Goal: Transaction & Acquisition: Purchase product/service

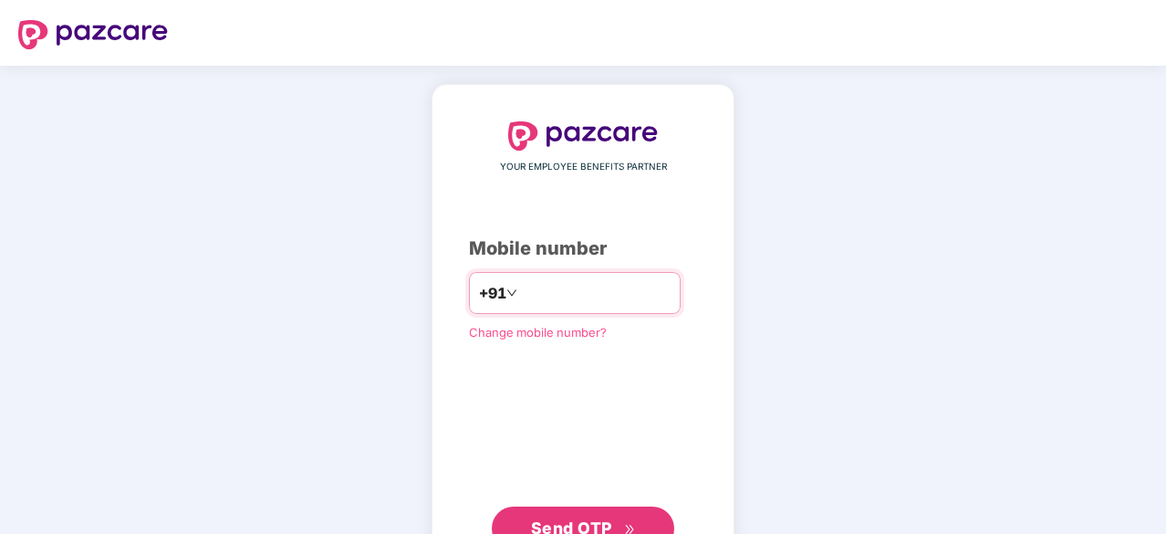
click at [561, 293] on input "number" at bounding box center [596, 292] width 150 height 29
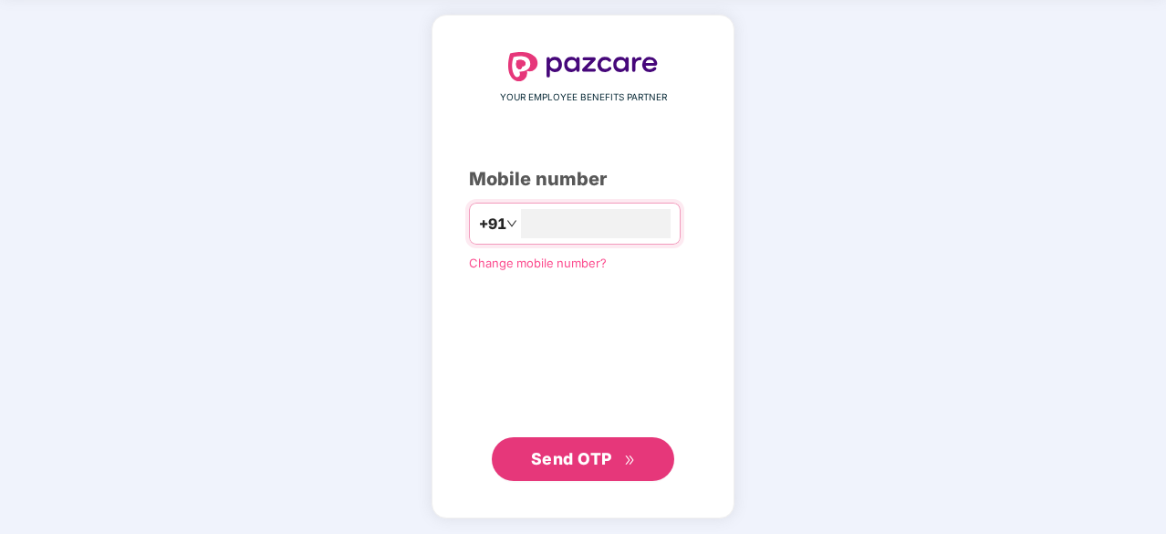
type input "**********"
click at [588, 470] on button "Send OTP" at bounding box center [583, 458] width 182 height 44
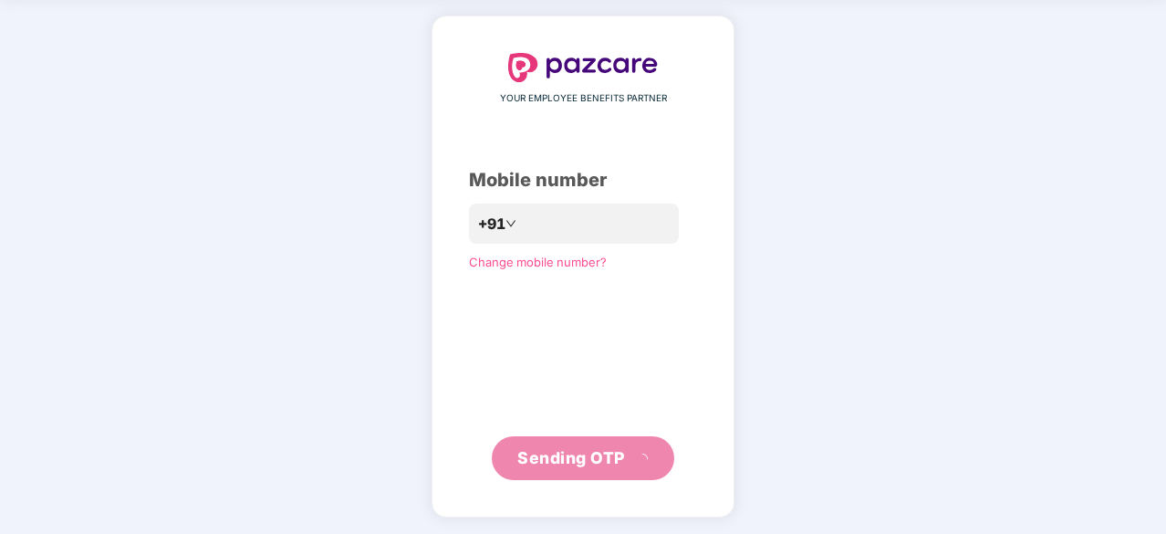
scroll to position [60, 0]
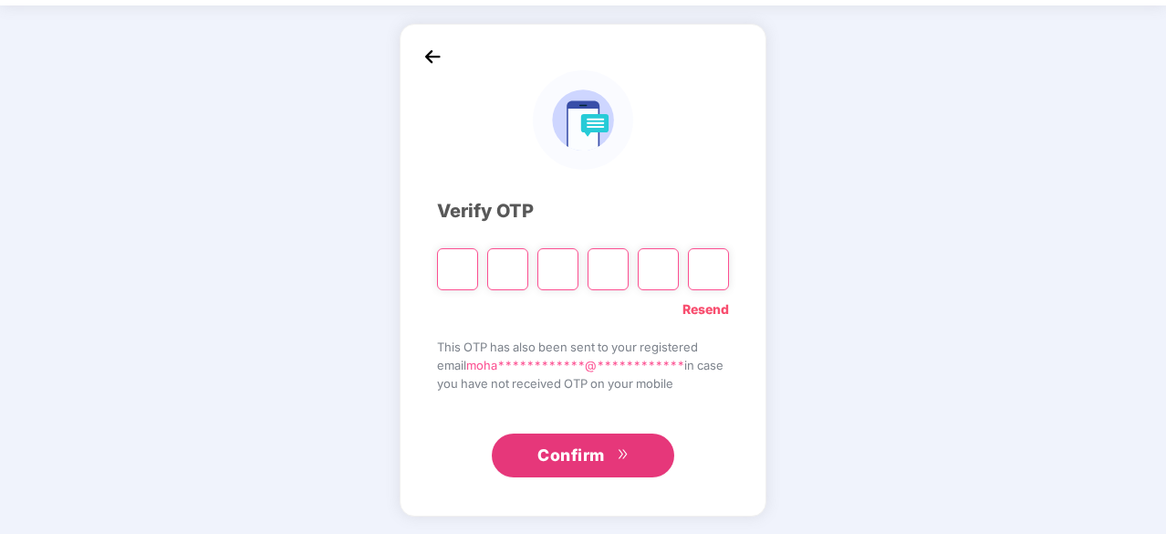
type input "*"
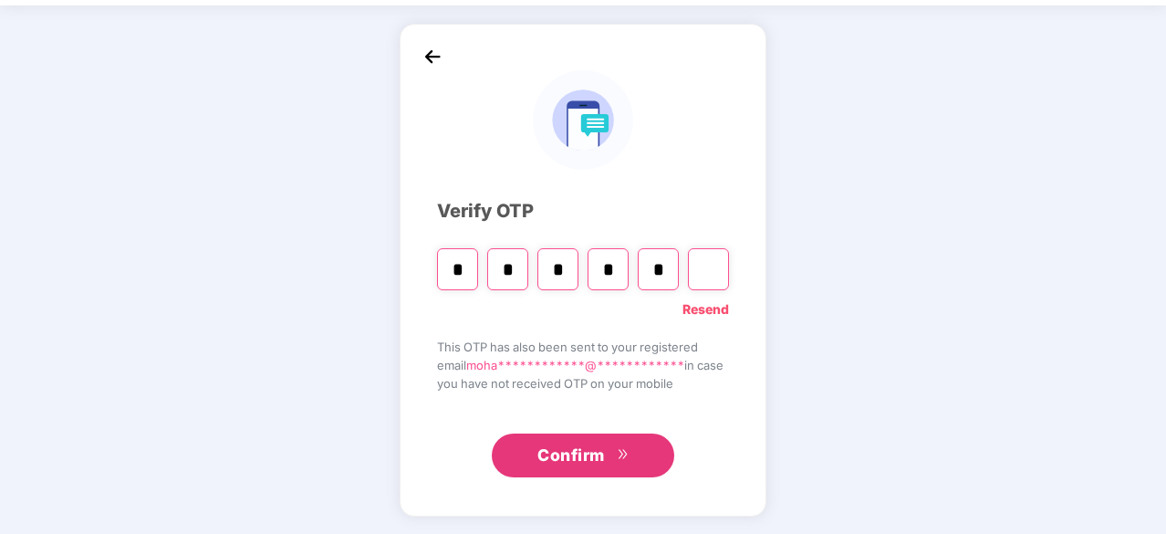
type input "*"
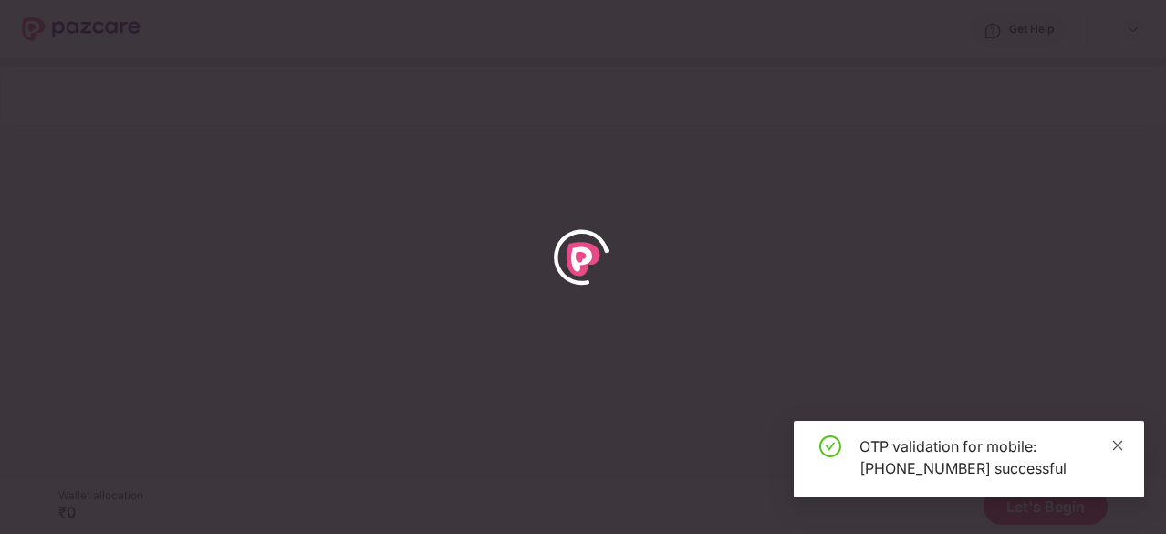
click at [1114, 436] on link at bounding box center [1117, 445] width 13 height 20
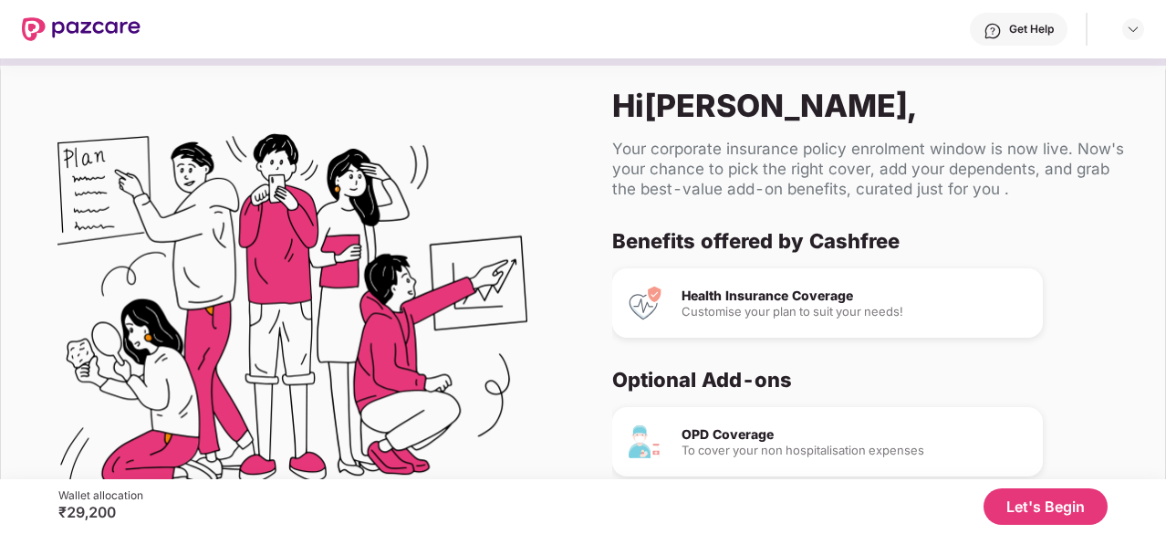
click at [1038, 508] on button "Let's Begin" at bounding box center [1045, 506] width 124 height 36
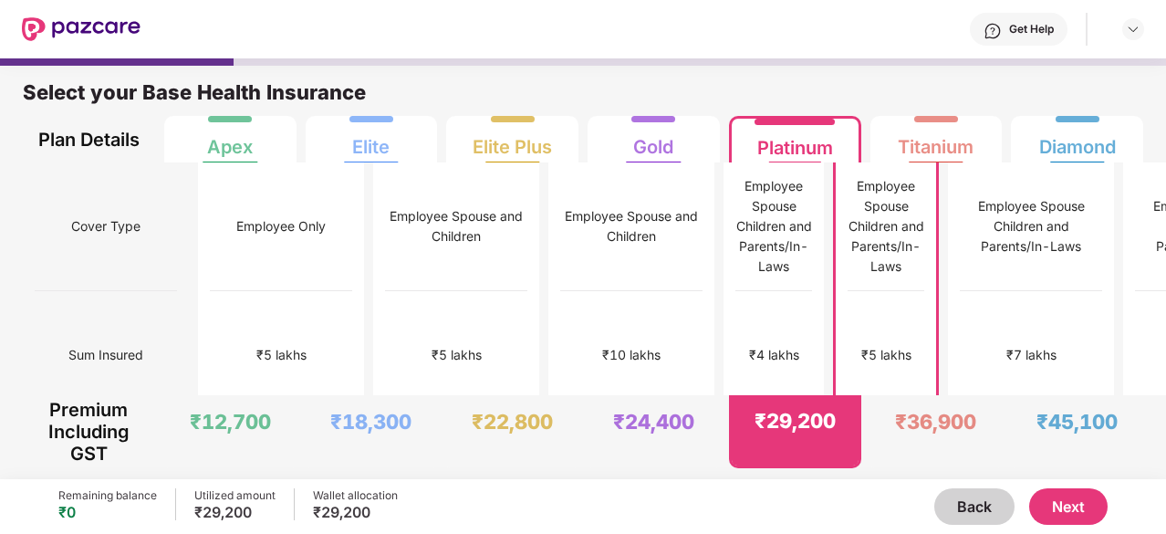
click at [974, 494] on button "Back" at bounding box center [974, 506] width 80 height 36
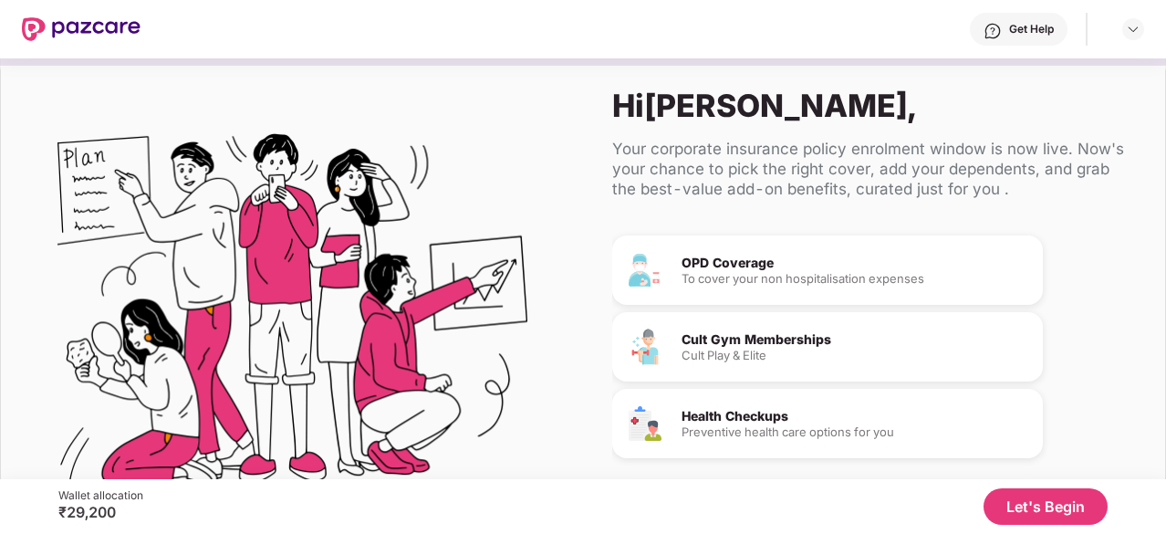
scroll to position [107, 0]
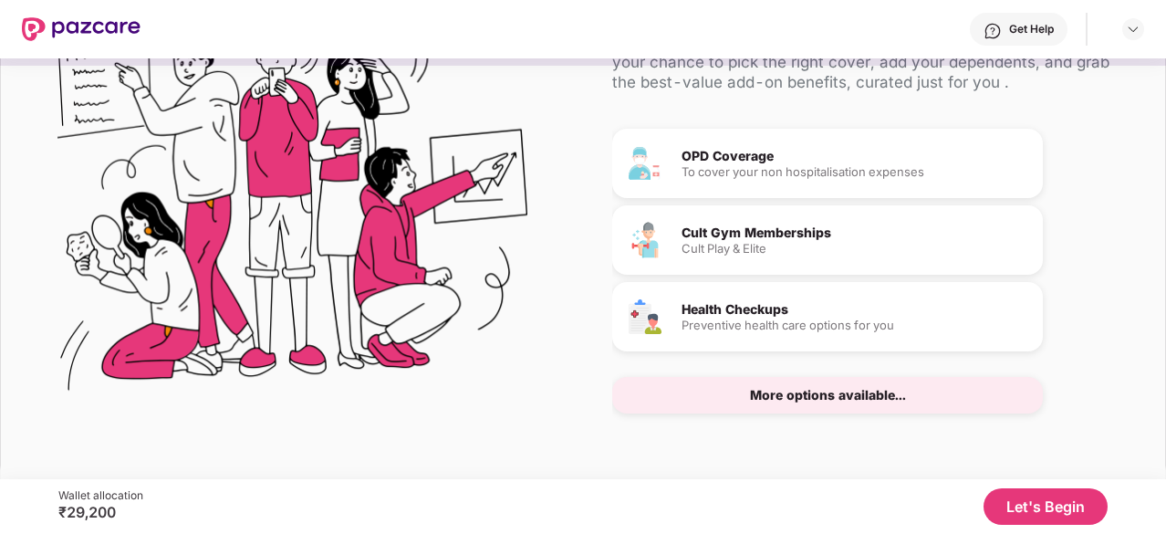
click at [1049, 505] on button "Let's Begin" at bounding box center [1045, 506] width 124 height 36
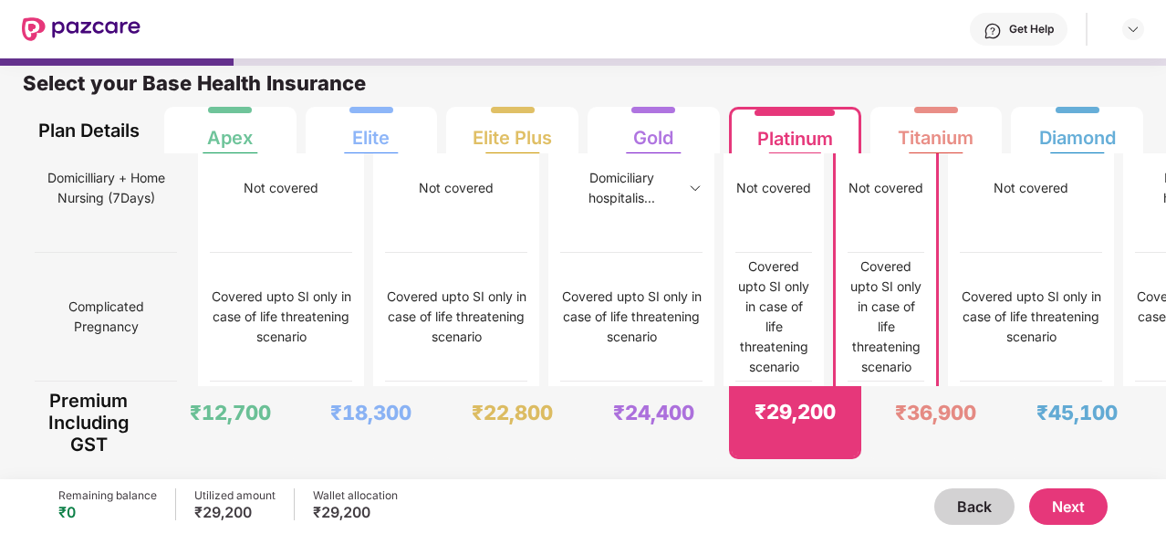
scroll to position [1576, 0]
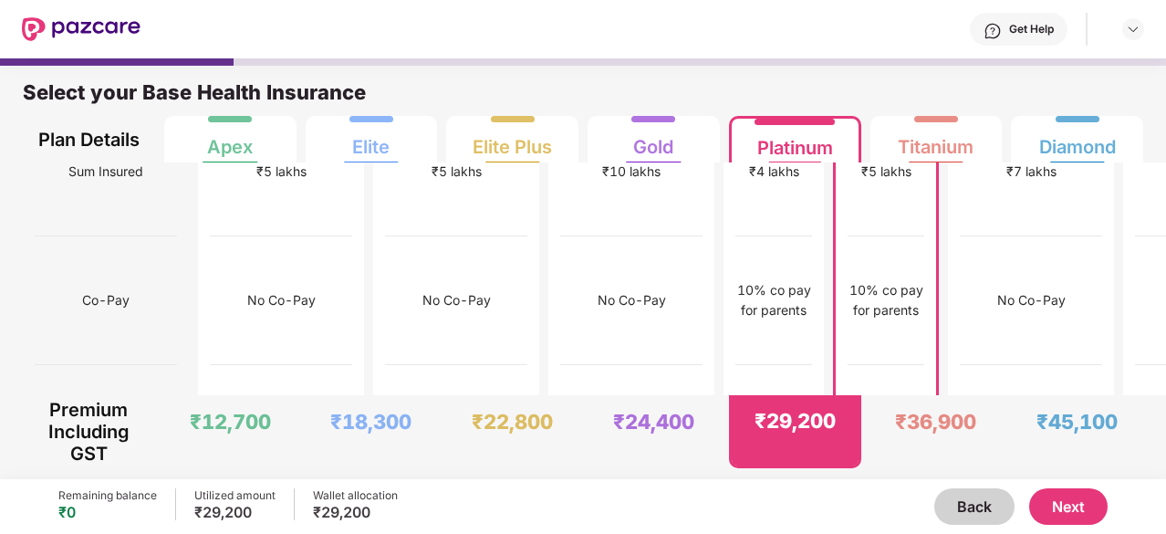
scroll to position [0, 0]
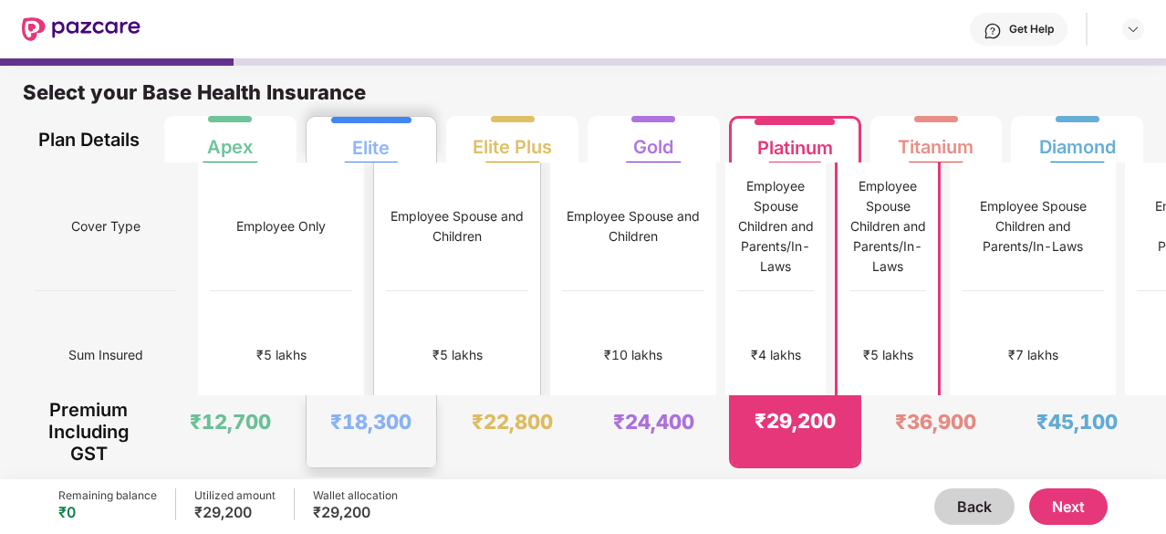
click at [432, 345] on div "₹5 lakhs" at bounding box center [457, 355] width 50 height 20
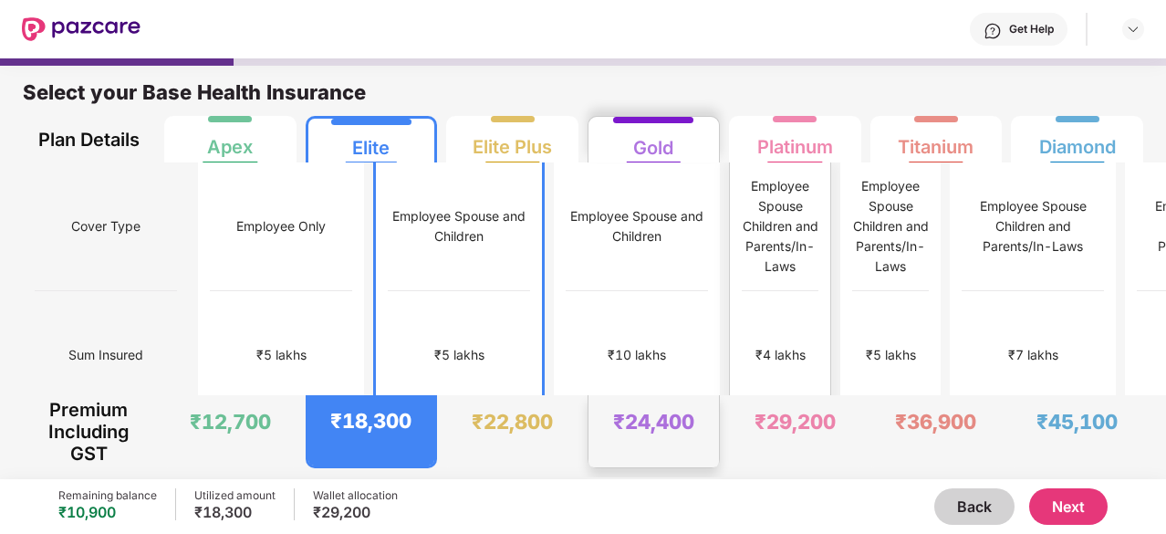
click at [741, 181] on div "Employee Spouse Children and Parents/In-Laws" at bounding box center [779, 226] width 77 height 100
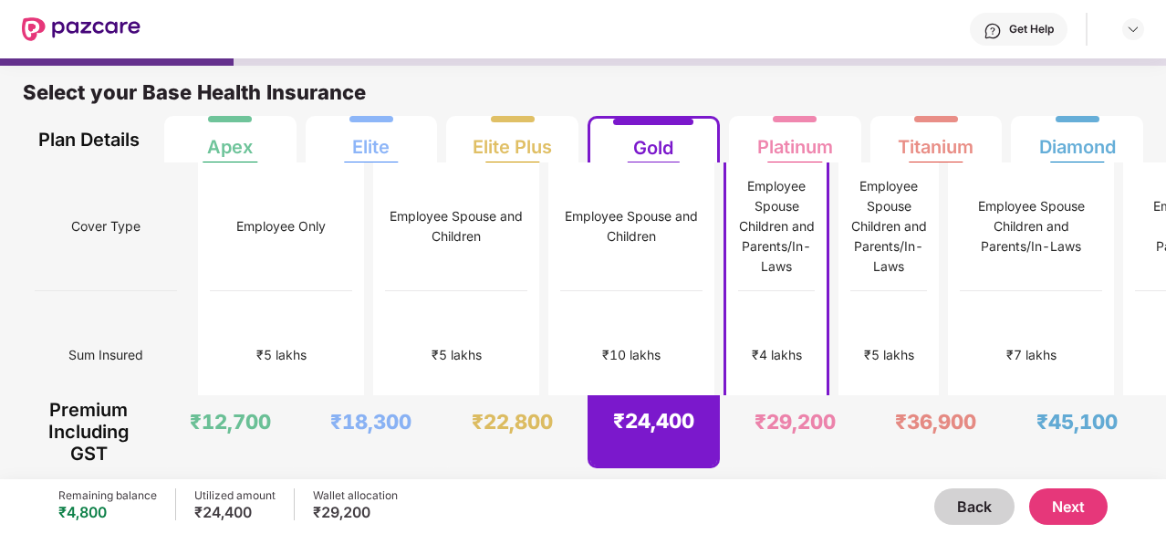
click at [1060, 501] on button "Next" at bounding box center [1068, 506] width 78 height 36
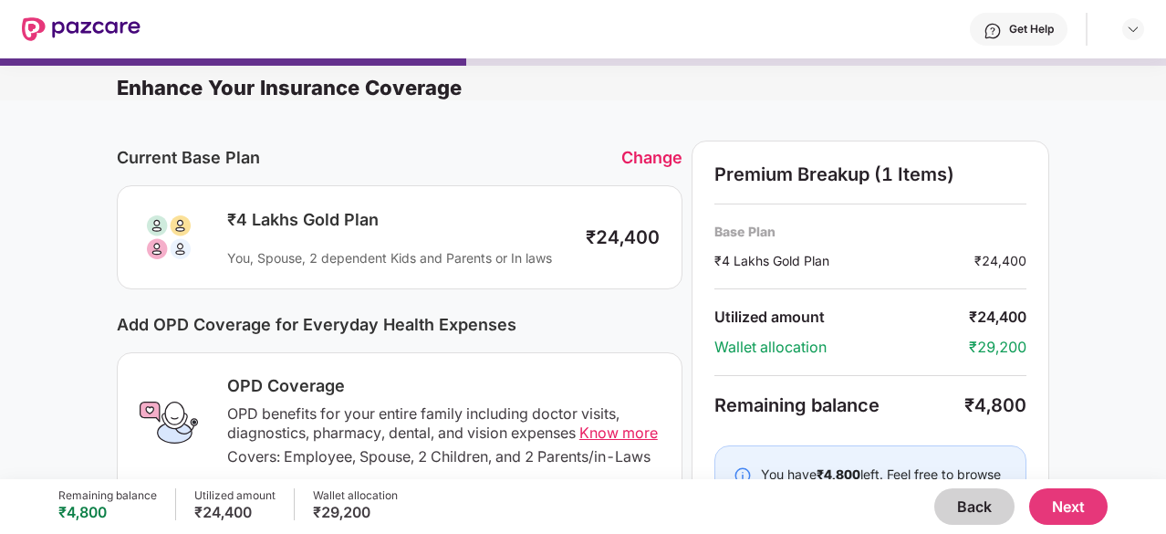
click at [972, 492] on button "Back" at bounding box center [974, 506] width 80 height 36
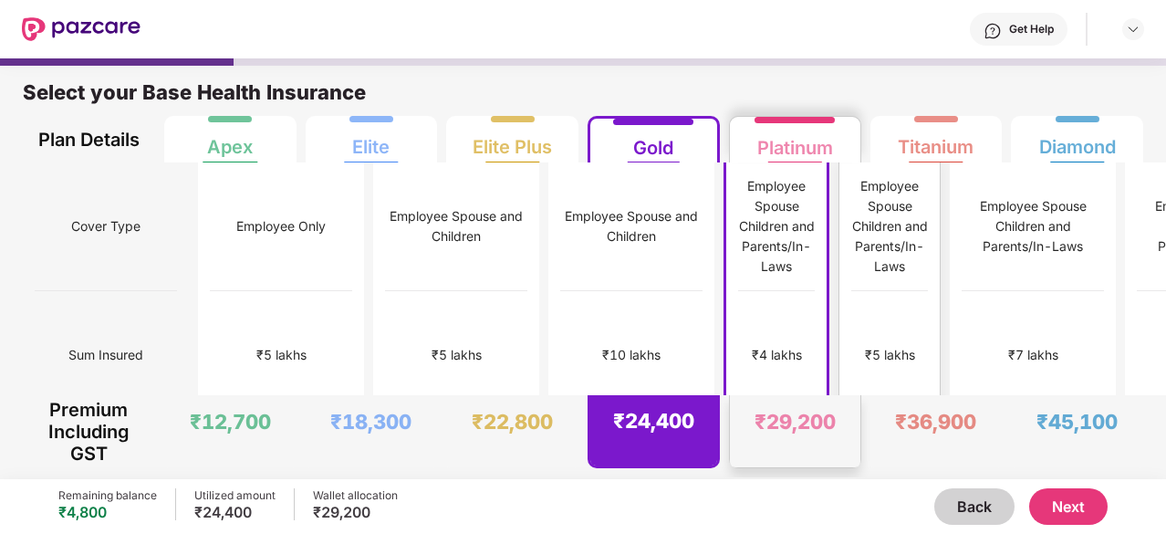
click at [851, 239] on div "Employee Spouse Children and Parents/In-Laws" at bounding box center [889, 226] width 77 height 100
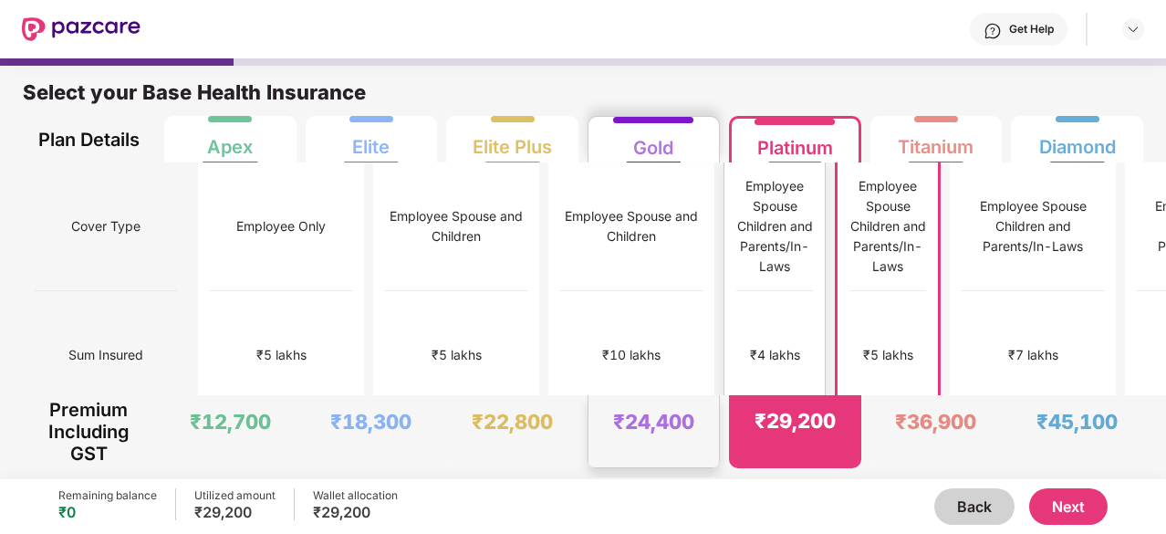
click at [736, 187] on div "Employee Spouse Children and Parents/In-Laws" at bounding box center [774, 226] width 77 height 100
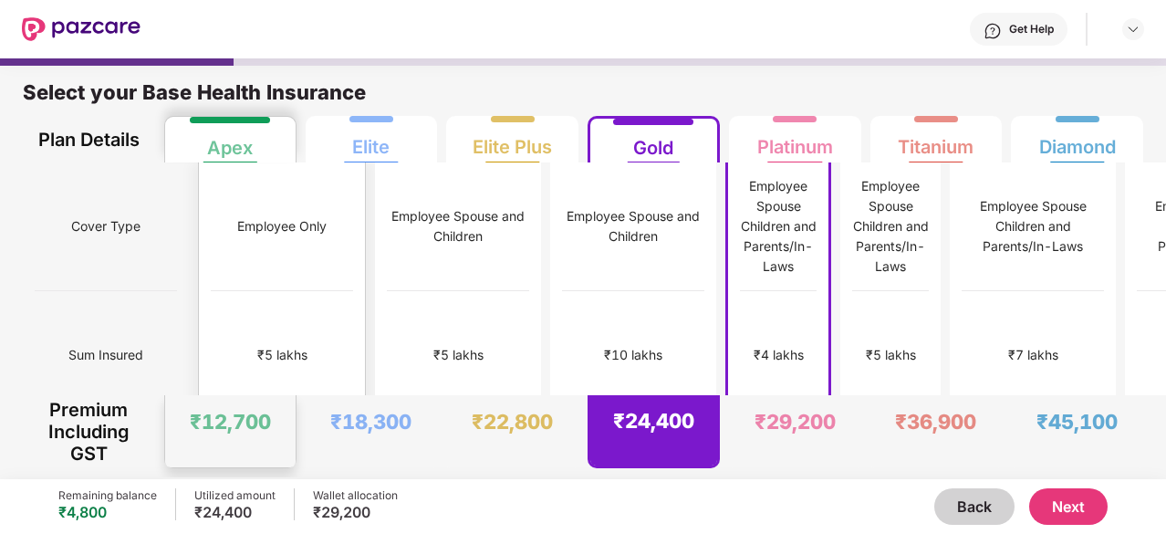
click at [257, 345] on div "₹5 lakhs" at bounding box center [282, 355] width 50 height 20
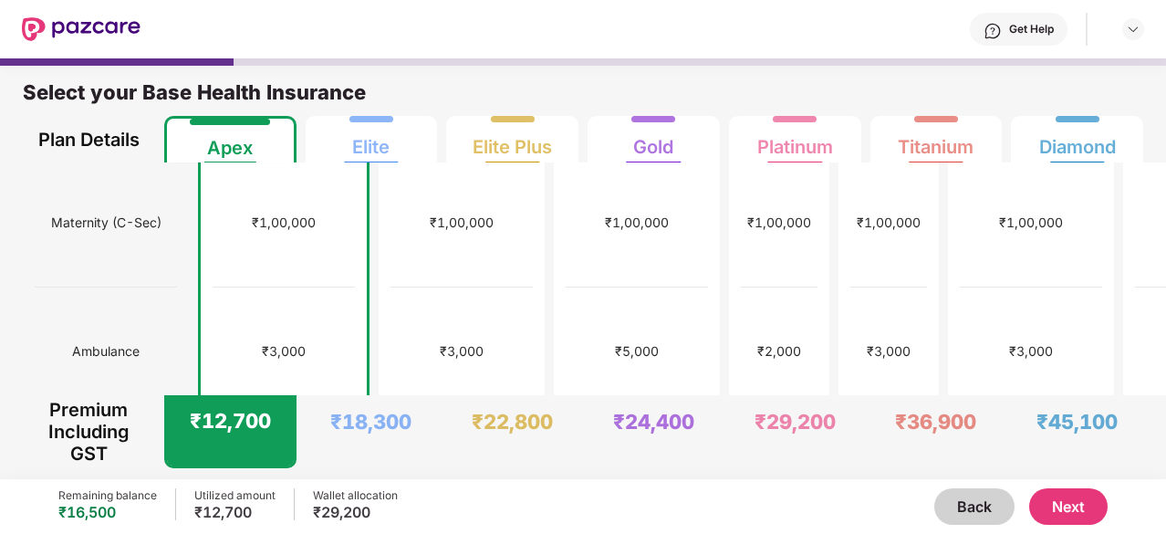
scroll to position [776, 0]
click at [741, 415] on div "+/-7" at bounding box center [779, 479] width 77 height 129
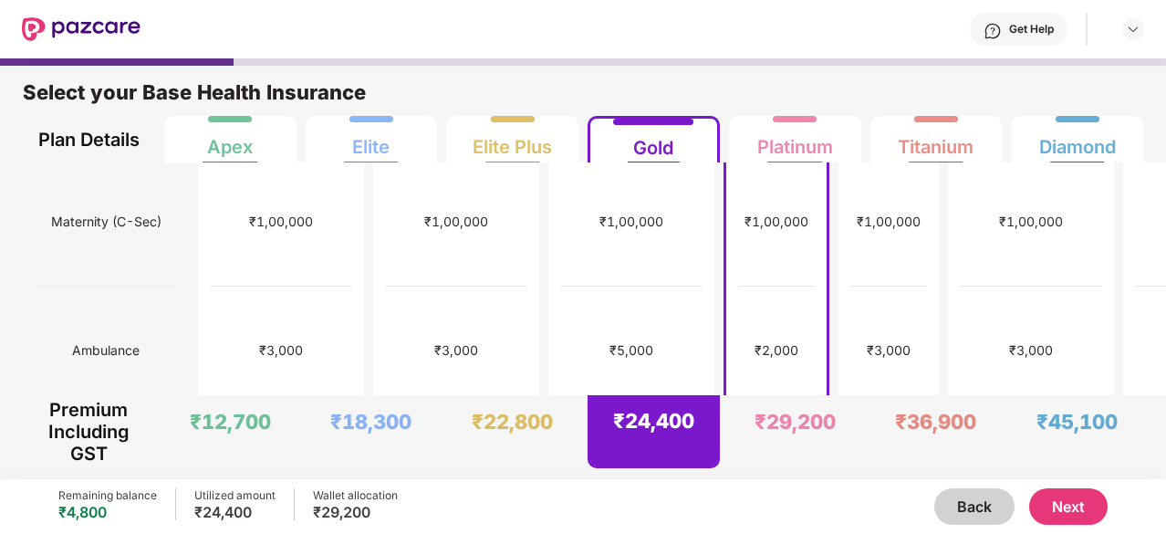
click at [1074, 506] on button "Next" at bounding box center [1068, 506] width 78 height 36
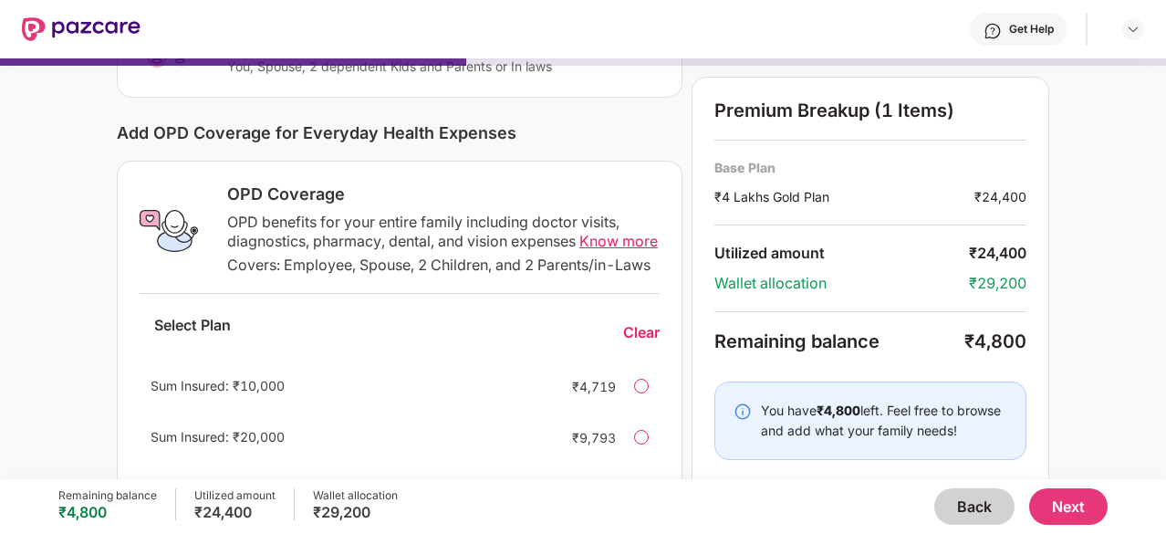
scroll to position [190, 0]
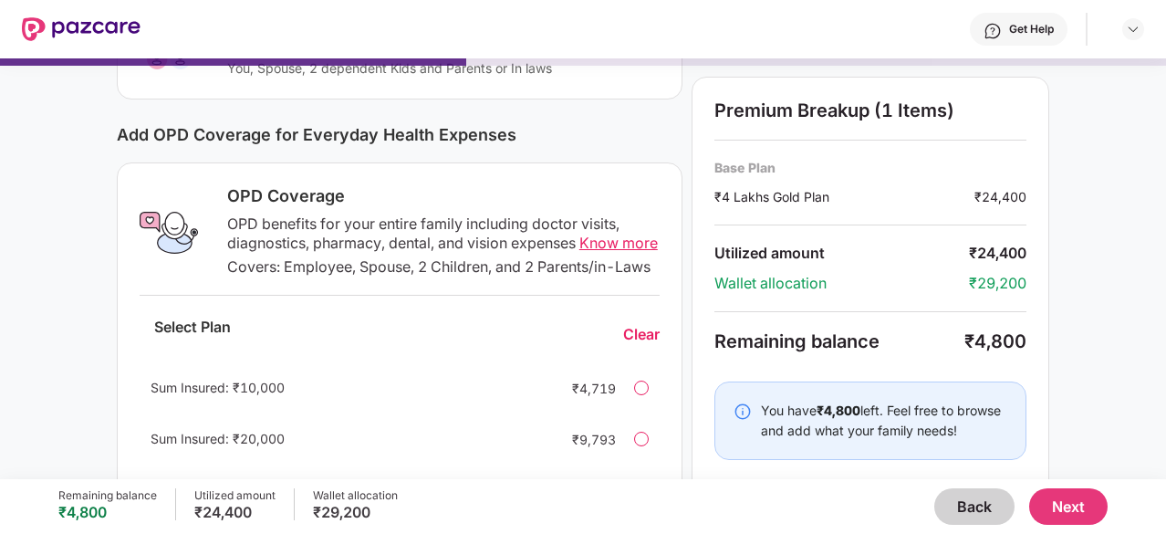
click at [597, 242] on span "Know more" at bounding box center [618, 242] width 78 height 18
click at [974, 504] on button "Back" at bounding box center [974, 506] width 80 height 36
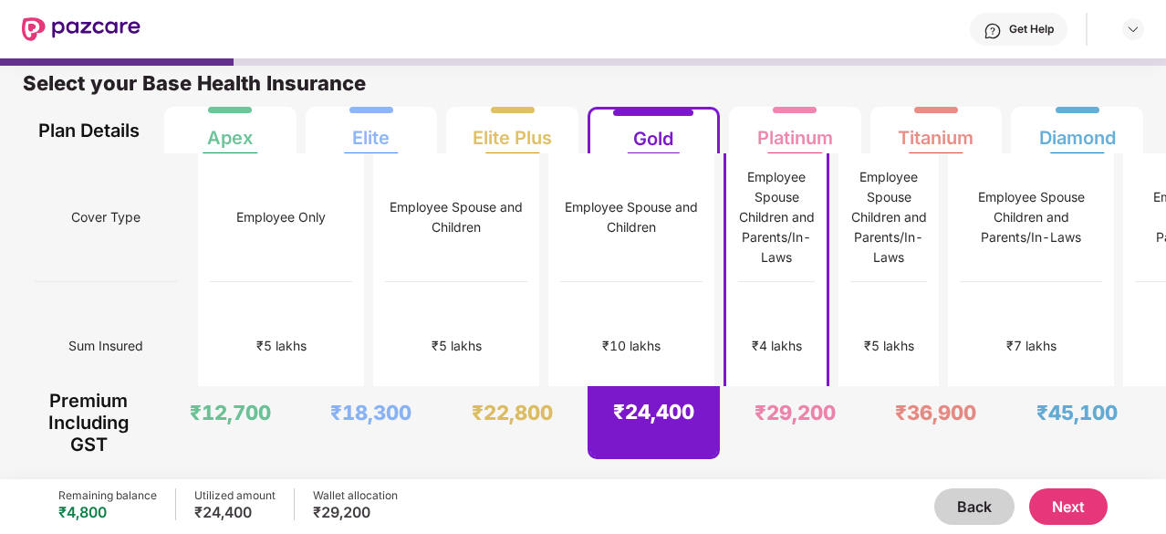
scroll to position [9, 0]
click at [851, 183] on div "Employee Spouse Children and Parents/In-Laws" at bounding box center [889, 217] width 77 height 100
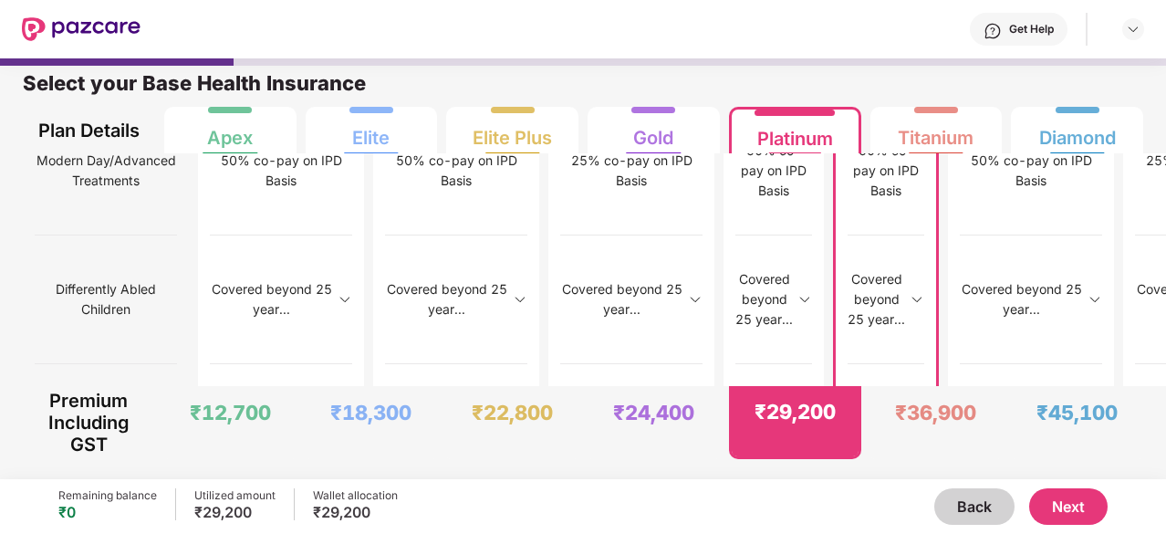
scroll to position [2472, 0]
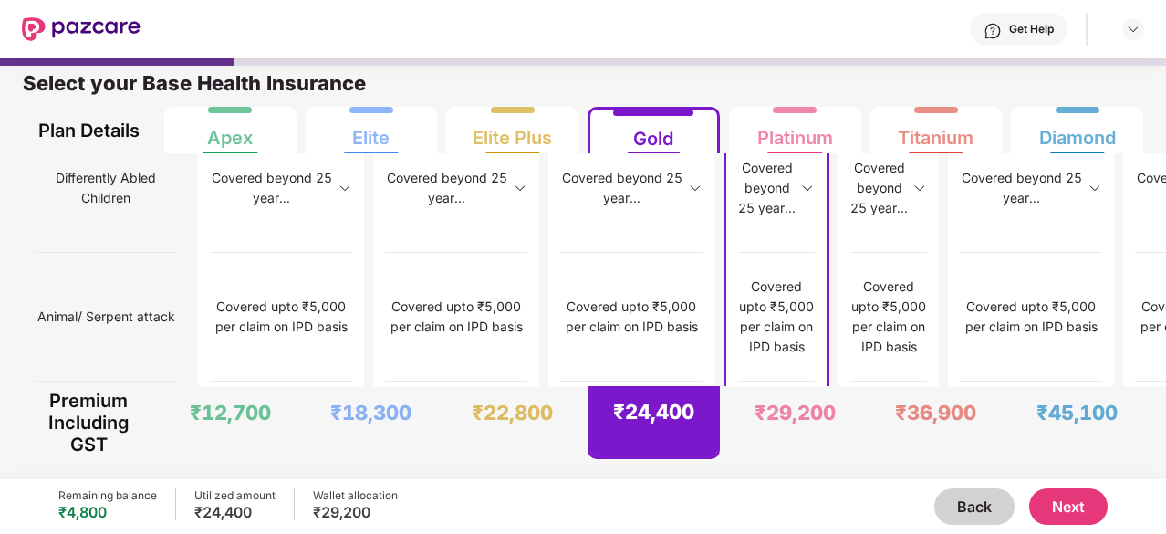
click at [1071, 500] on button "Next" at bounding box center [1068, 506] width 78 height 36
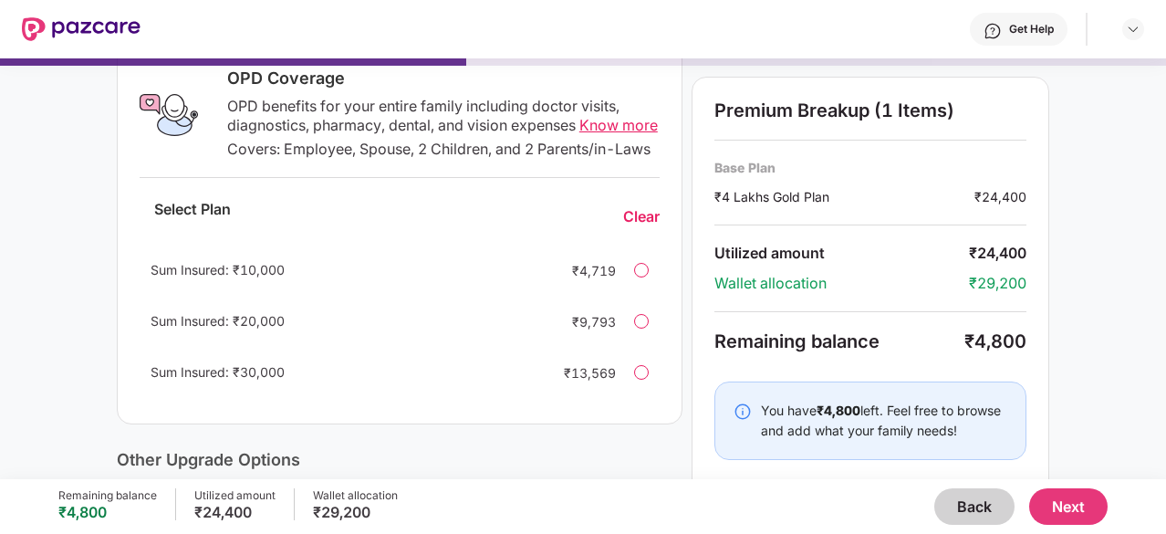
scroll to position [337, 0]
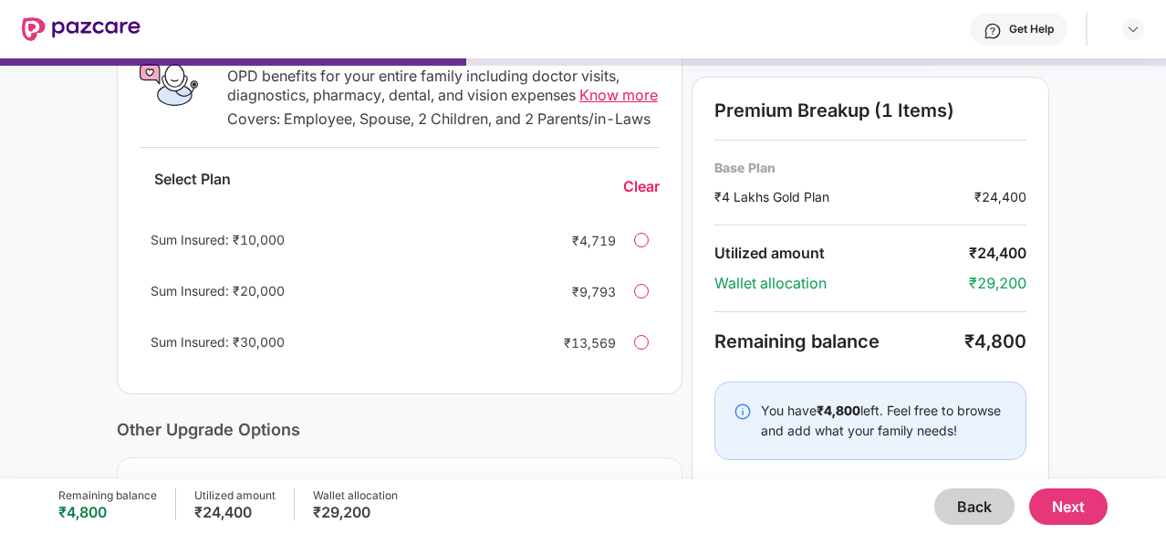
click at [651, 251] on div "Sum Insured: ₹10,000 ₹4,719" at bounding box center [400, 240] width 520 height 44
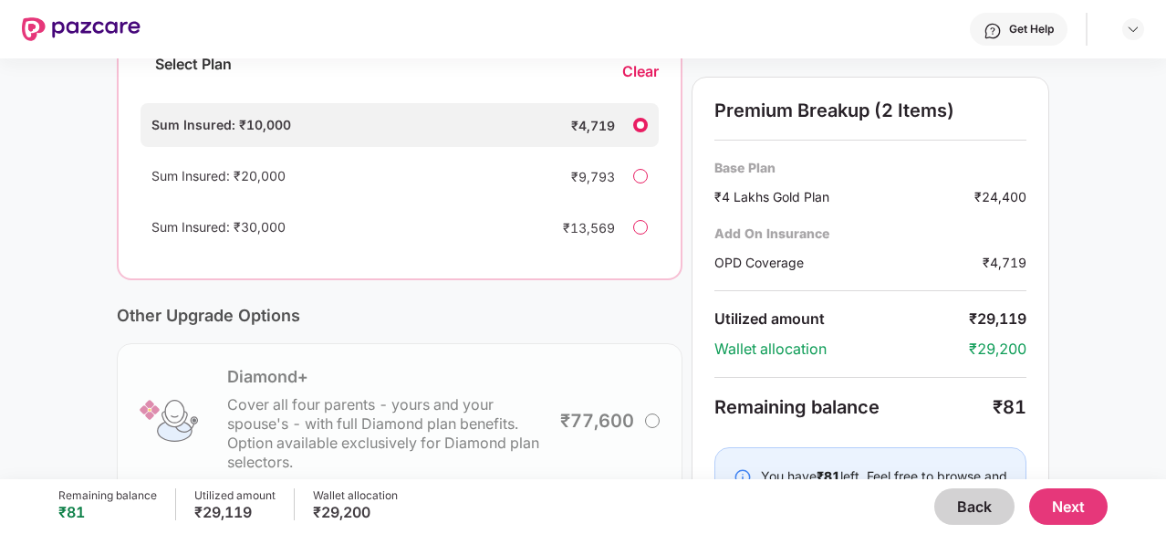
scroll to position [448, 0]
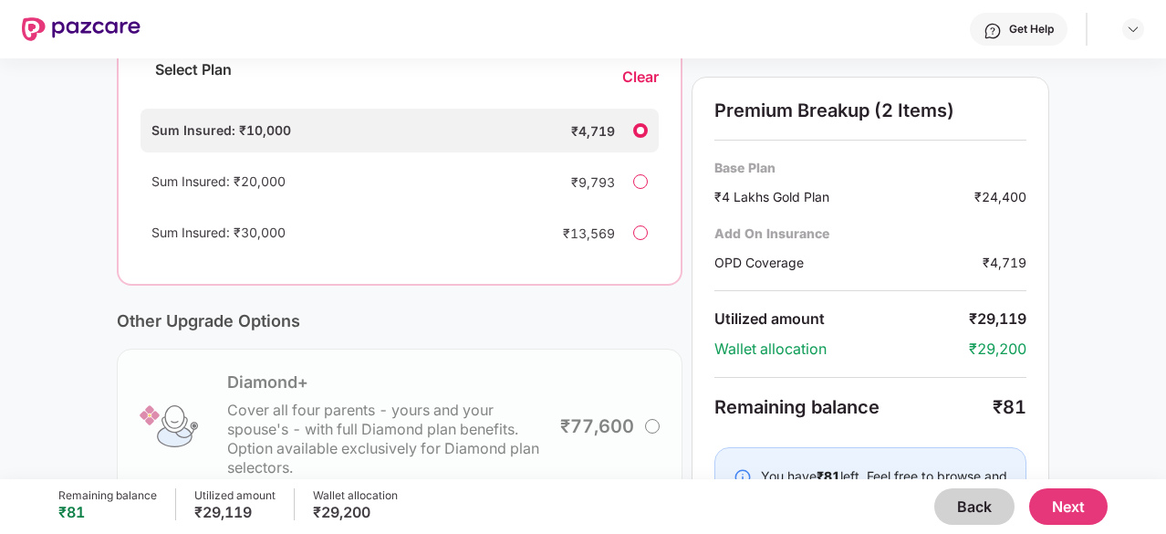
click at [636, 243] on div "Sum Insured: ₹30,000 ₹13,569" at bounding box center [399, 233] width 518 height 44
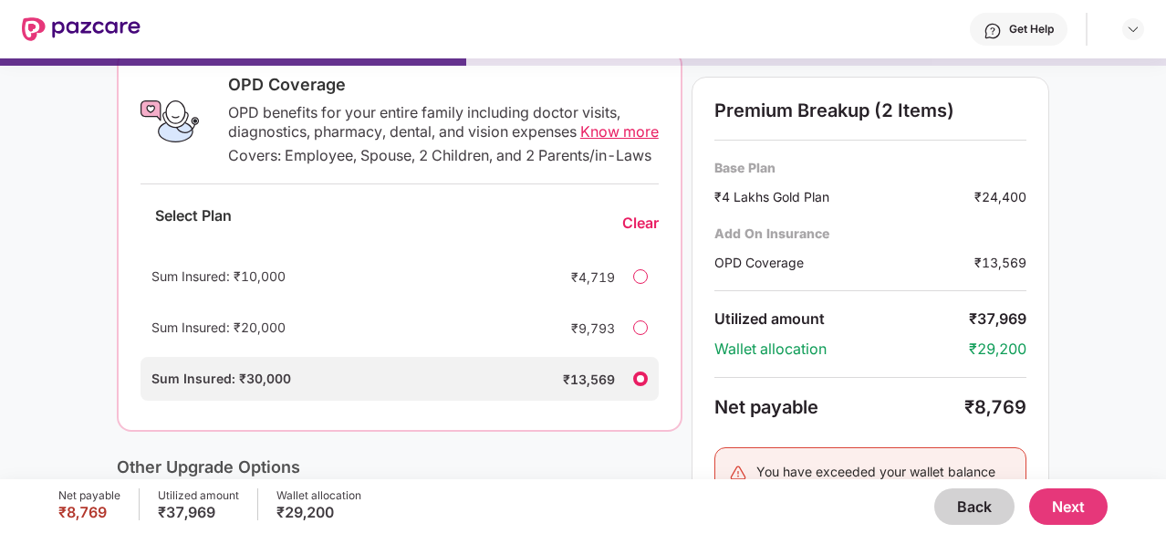
scroll to position [257, 0]
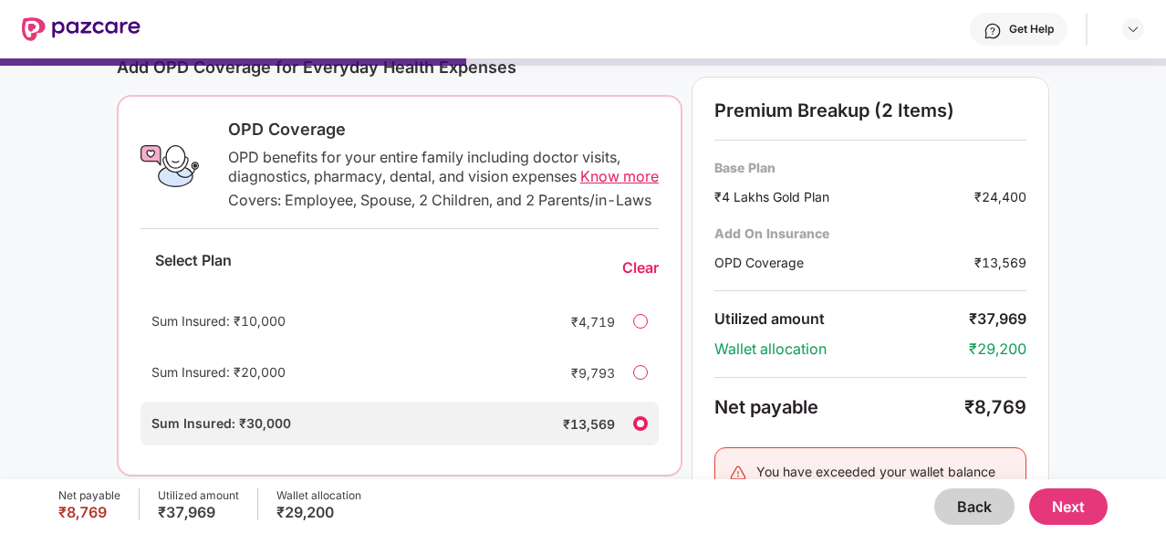
click at [954, 501] on button "Back" at bounding box center [974, 506] width 80 height 36
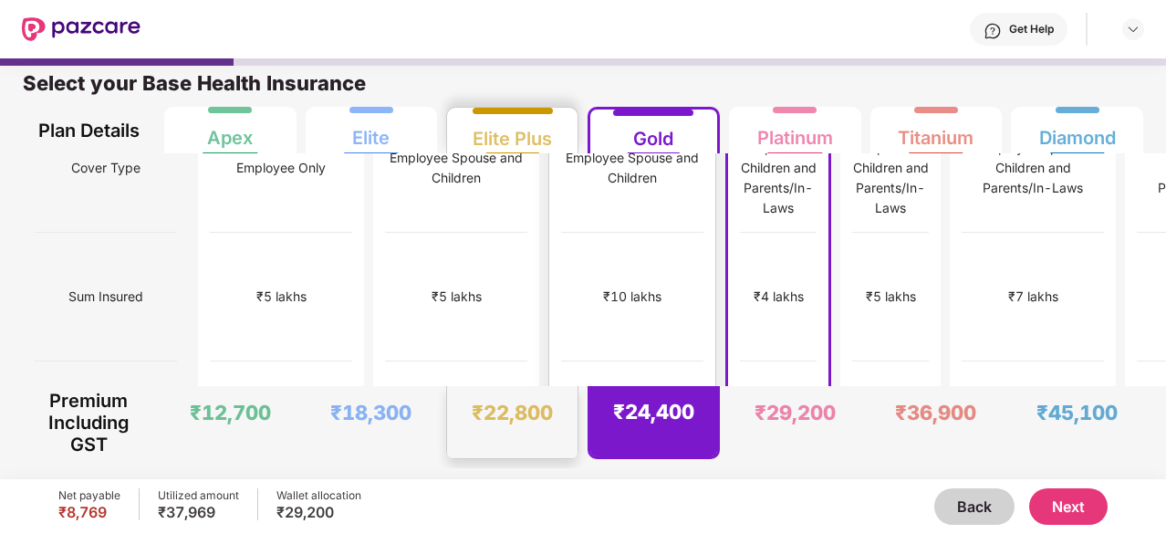
scroll to position [0, 0]
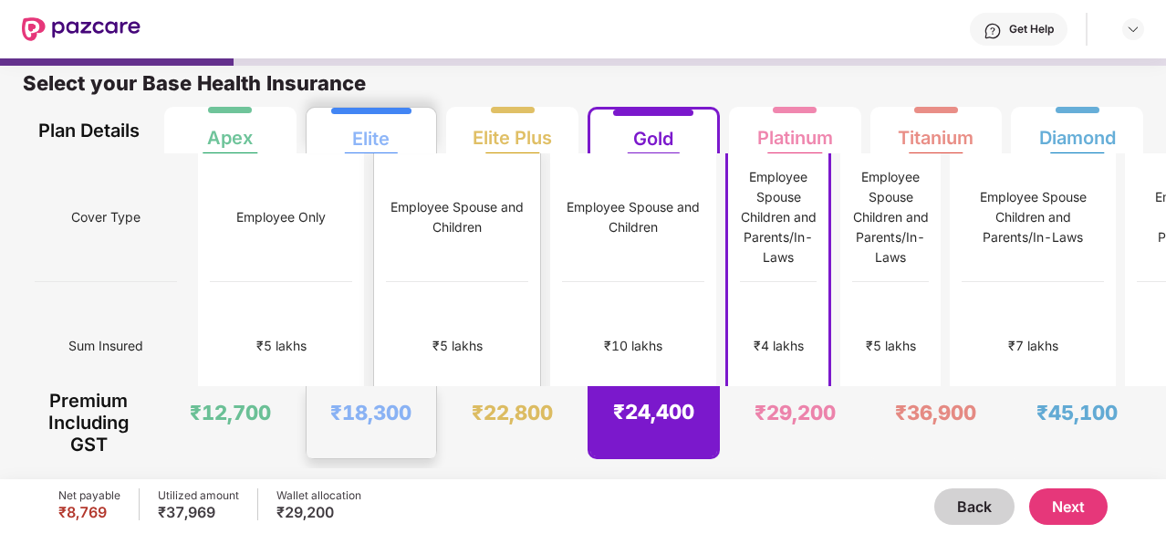
drag, startPoint x: 514, startPoint y: 324, endPoint x: 396, endPoint y: 455, distance: 176.9
click at [396, 455] on div "₹18,300" at bounding box center [371, 422] width 130 height 72
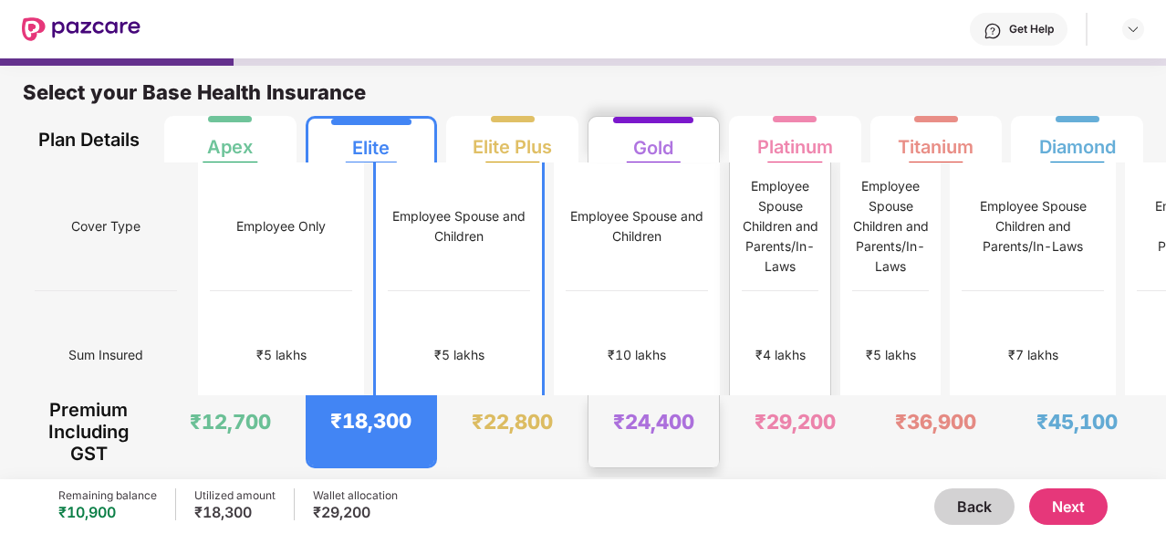
click at [741, 243] on div "Employee Spouse Children and Parents/In-Laws" at bounding box center [779, 226] width 77 height 100
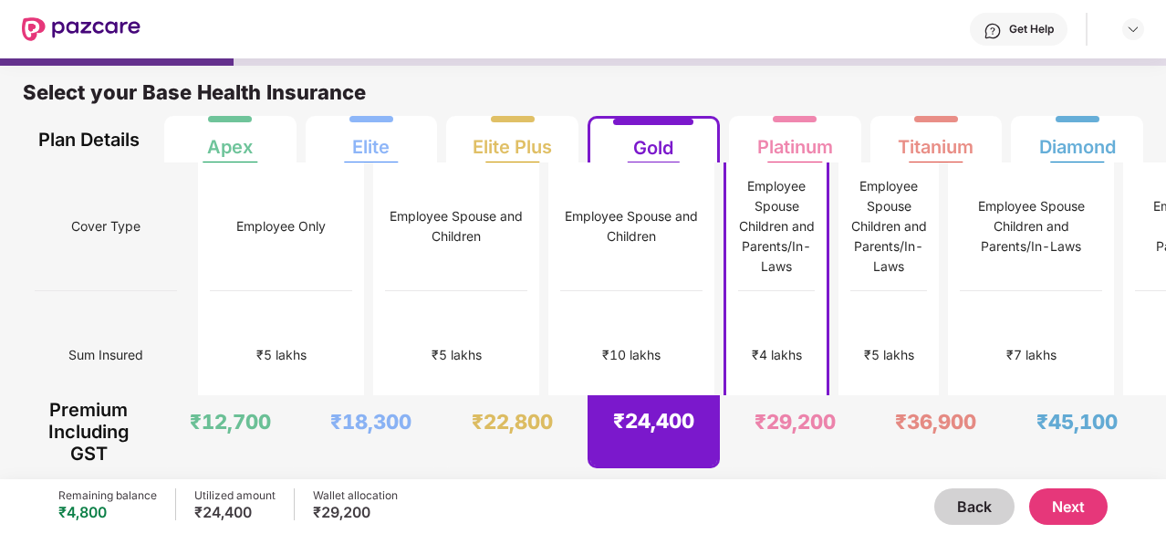
click at [1057, 511] on button "Next" at bounding box center [1068, 506] width 78 height 36
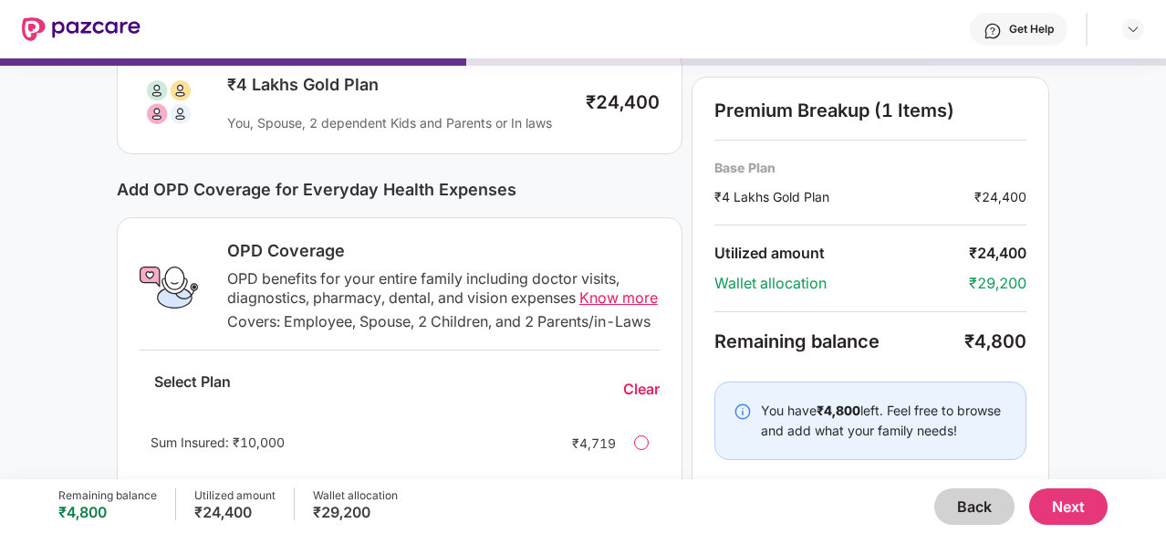
scroll to position [323, 0]
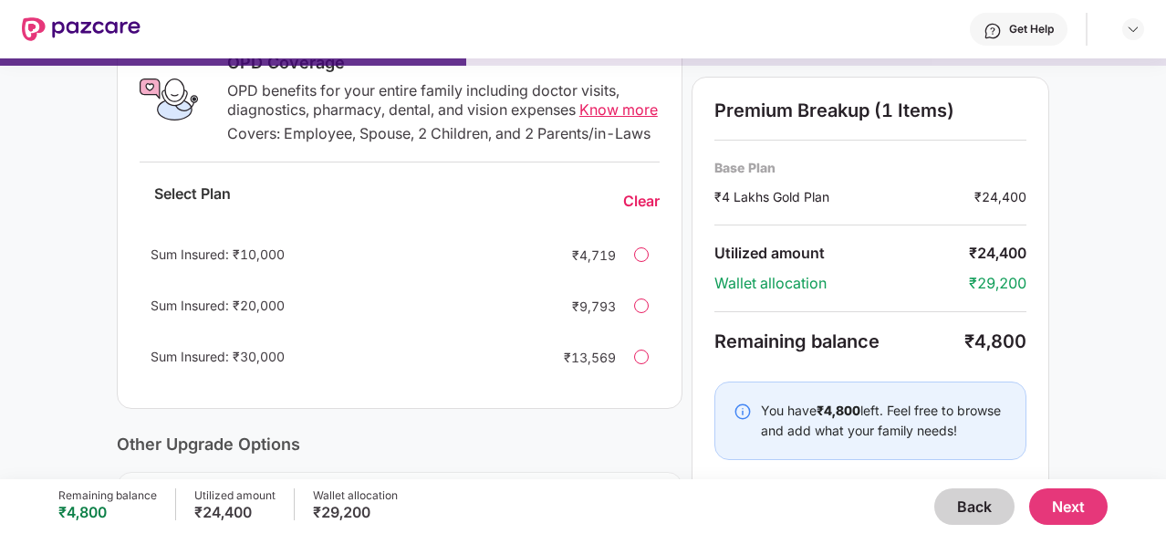
click at [639, 262] on div at bounding box center [641, 254] width 15 height 15
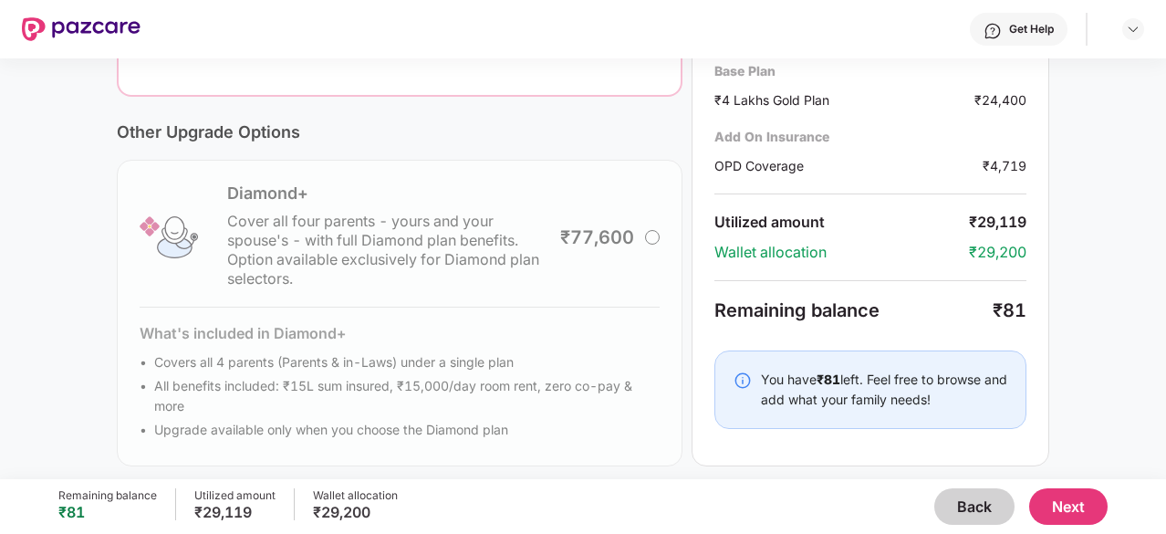
scroll to position [663, 0]
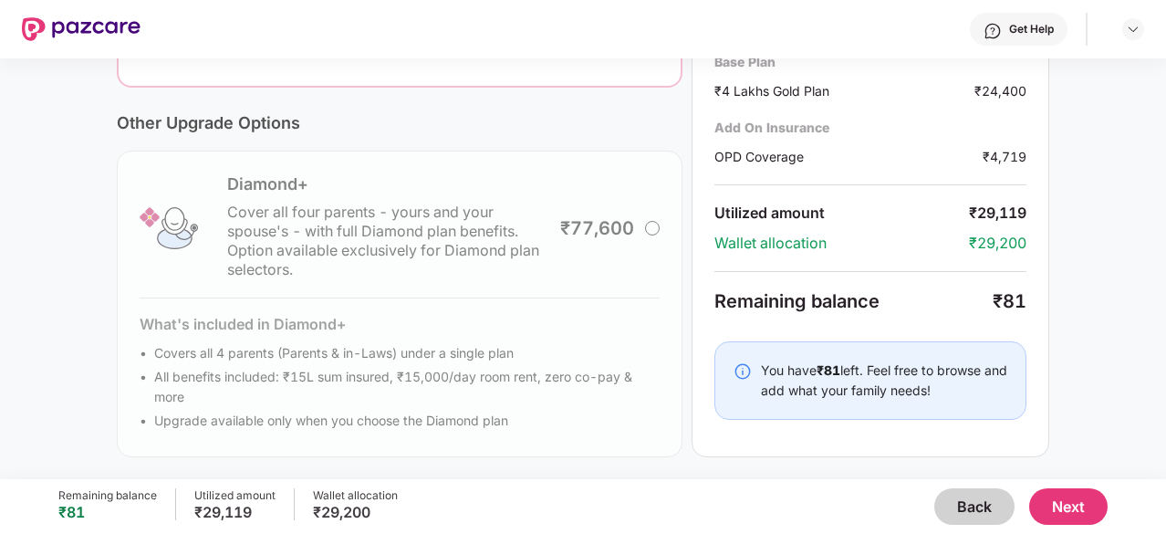
click at [1062, 508] on button "Next" at bounding box center [1068, 506] width 78 height 36
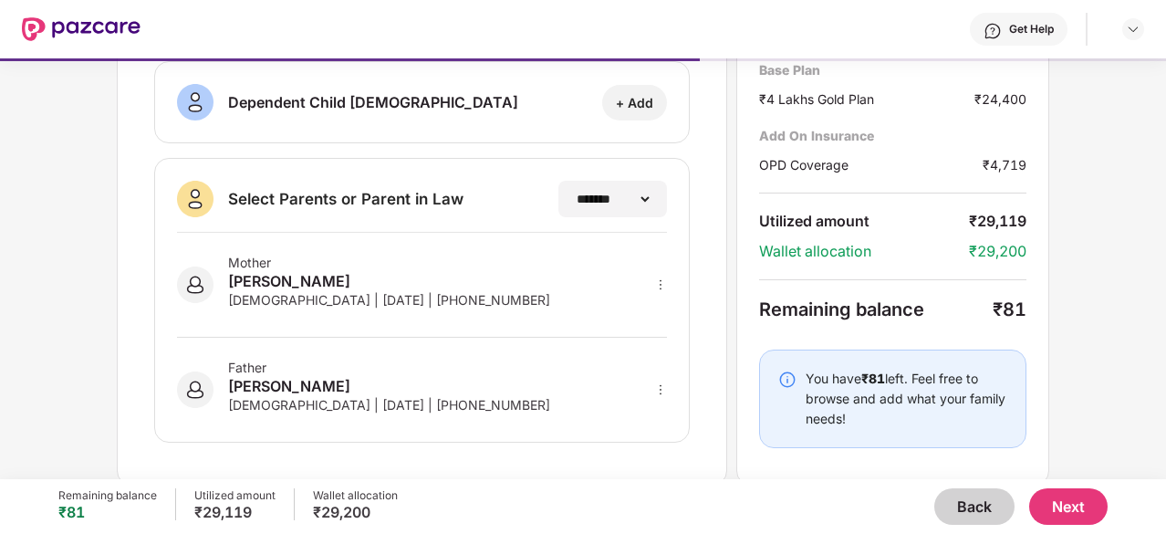
scroll to position [0, 0]
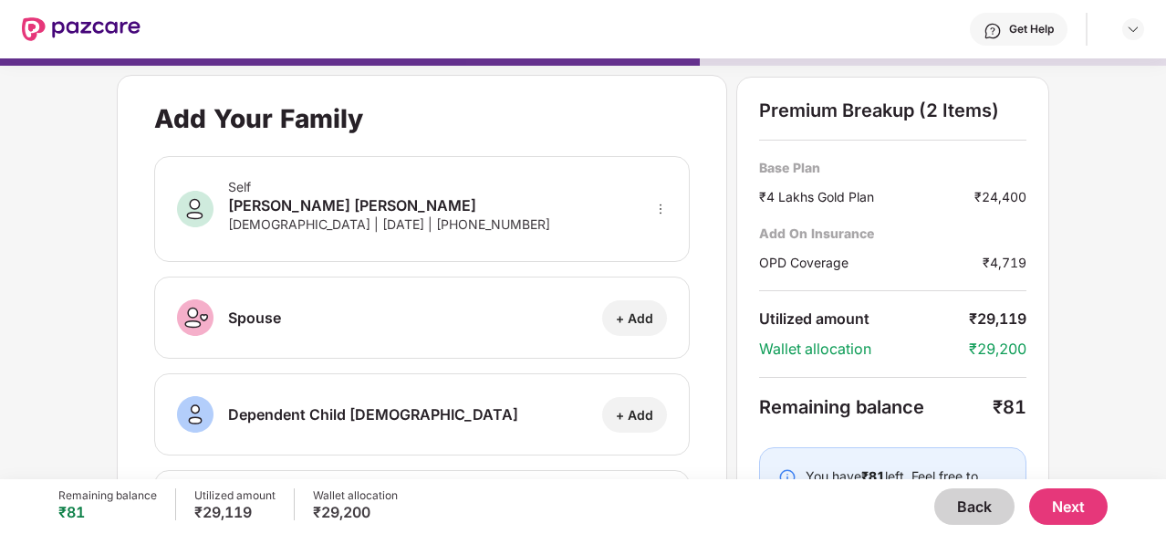
click at [1062, 501] on button "Next" at bounding box center [1068, 506] width 78 height 36
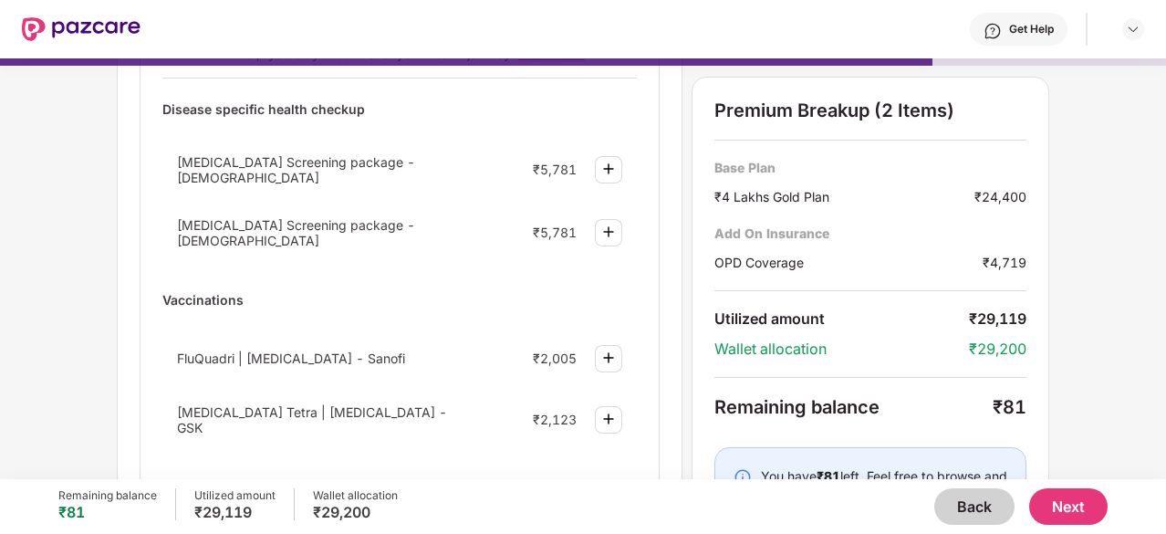
scroll to position [208, 0]
click at [961, 513] on button "Back" at bounding box center [974, 506] width 80 height 36
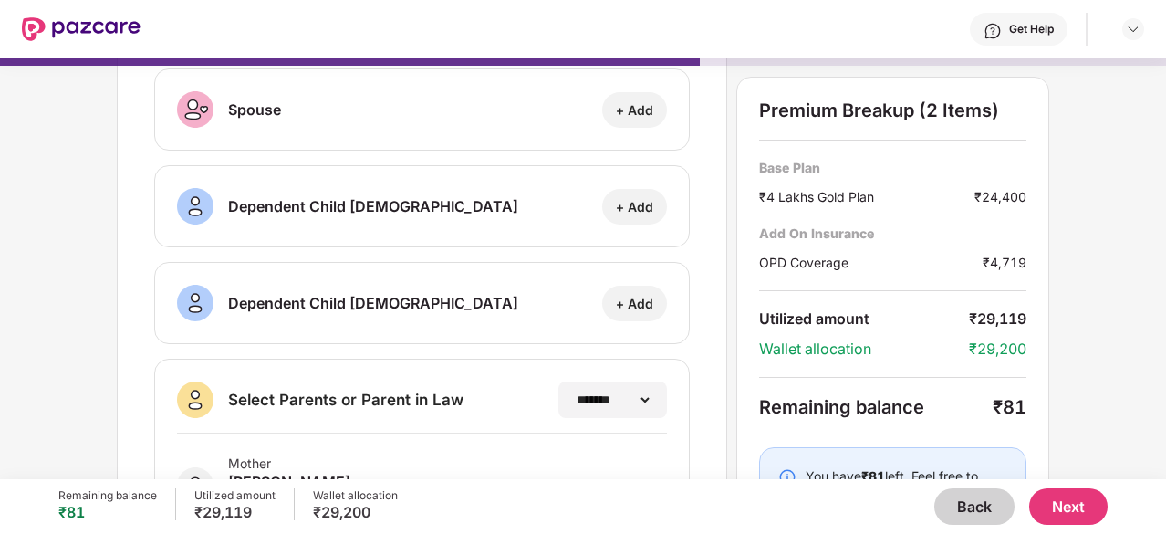
click at [963, 510] on button "Back" at bounding box center [974, 506] width 80 height 36
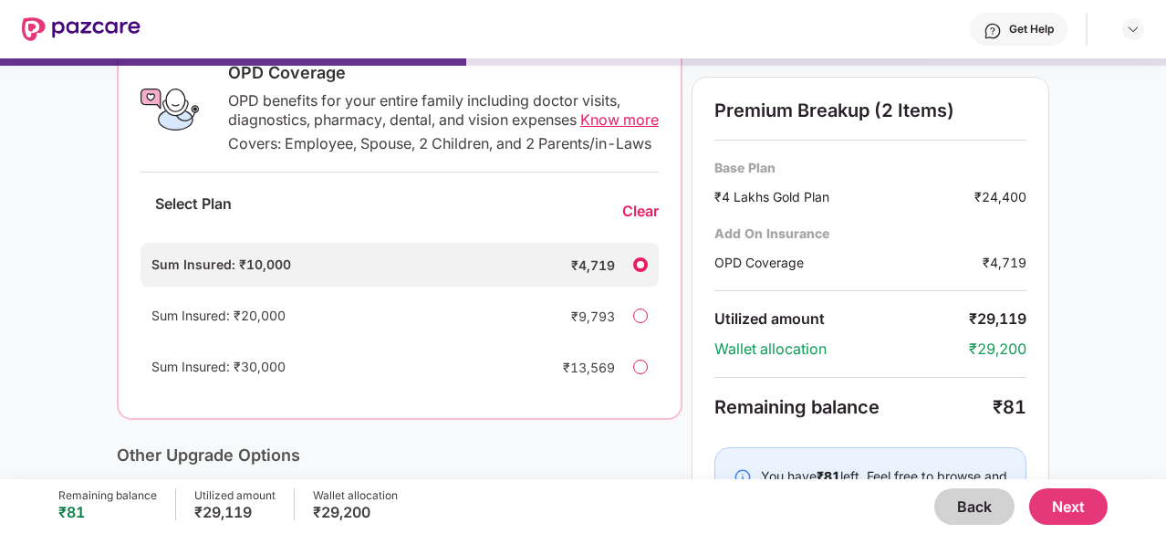
scroll to position [402, 0]
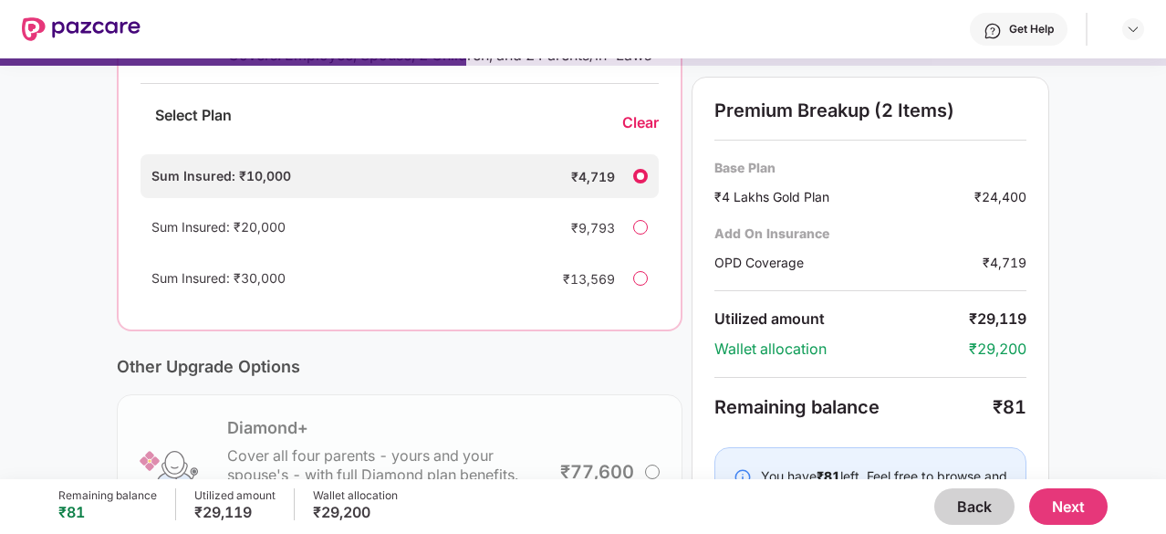
click at [644, 285] on div at bounding box center [640, 278] width 15 height 15
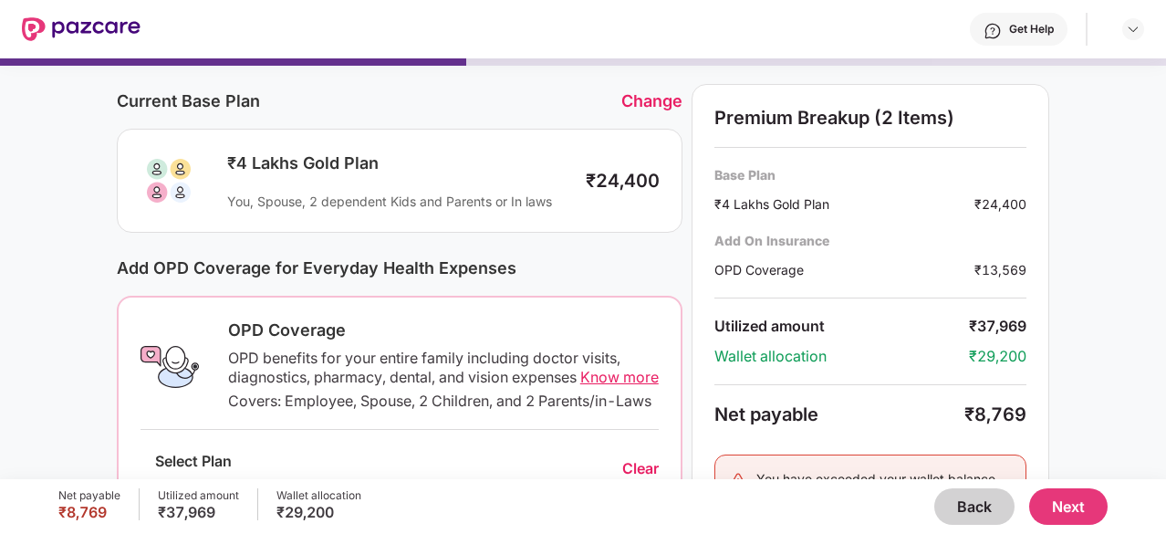
scroll to position [0, 0]
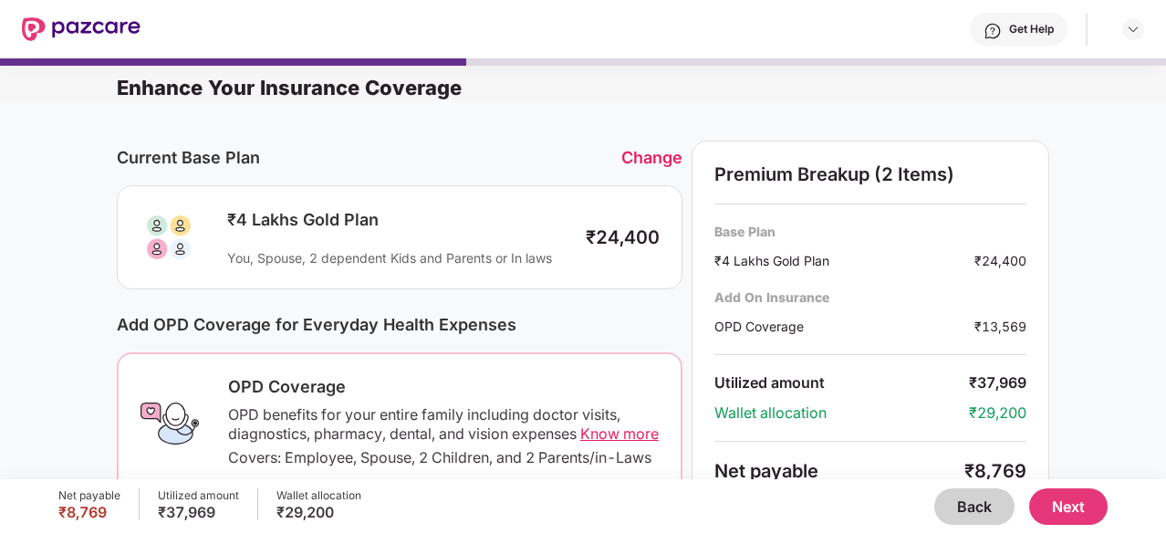
click at [1067, 503] on button "Next" at bounding box center [1068, 506] width 78 height 36
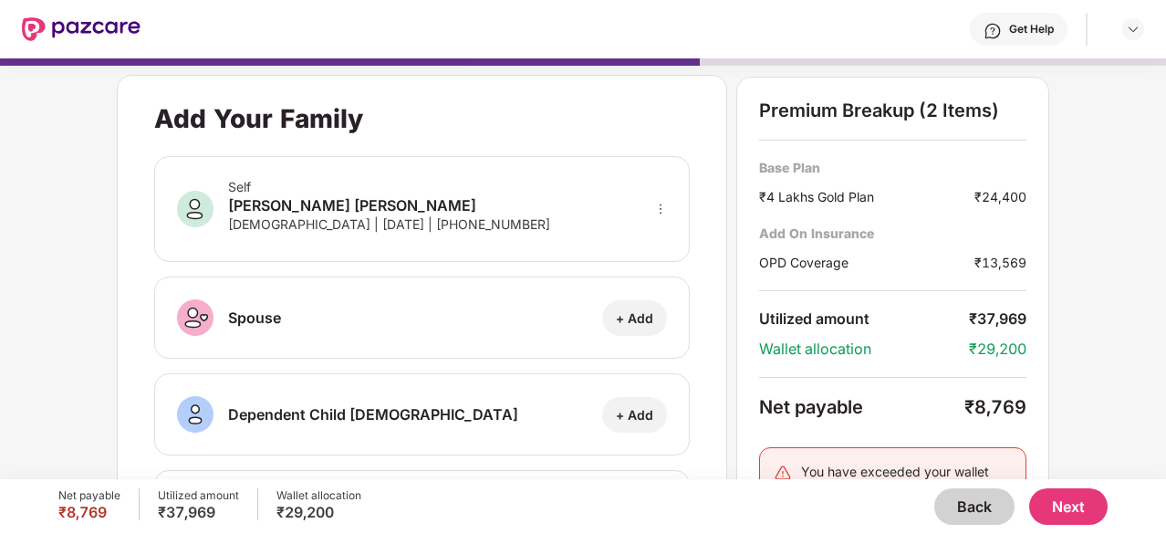
click at [1058, 502] on button "Next" at bounding box center [1068, 506] width 78 height 36
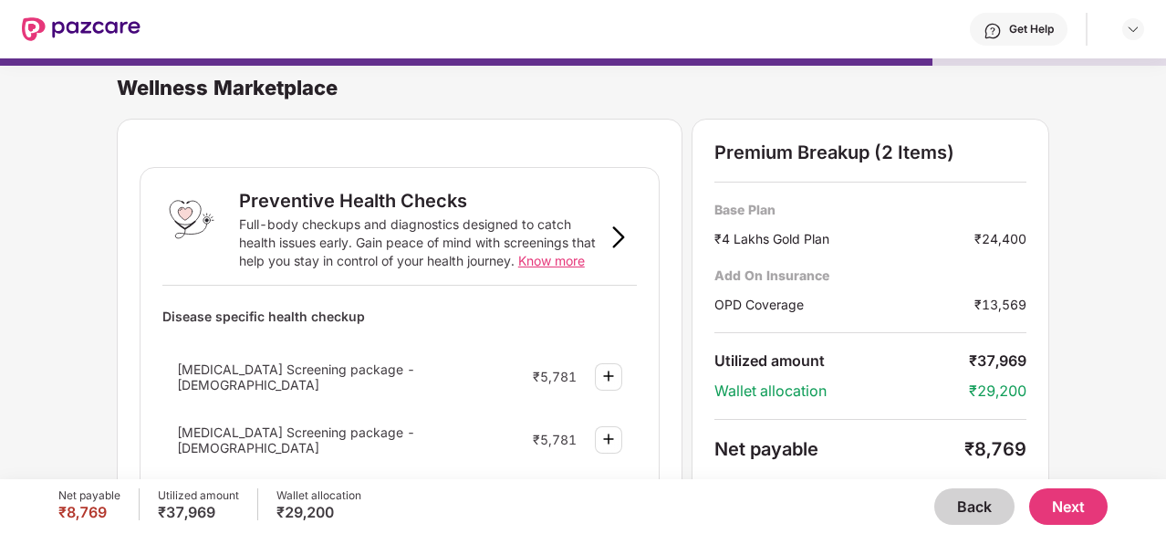
click at [1091, 509] on button "Next" at bounding box center [1068, 506] width 78 height 36
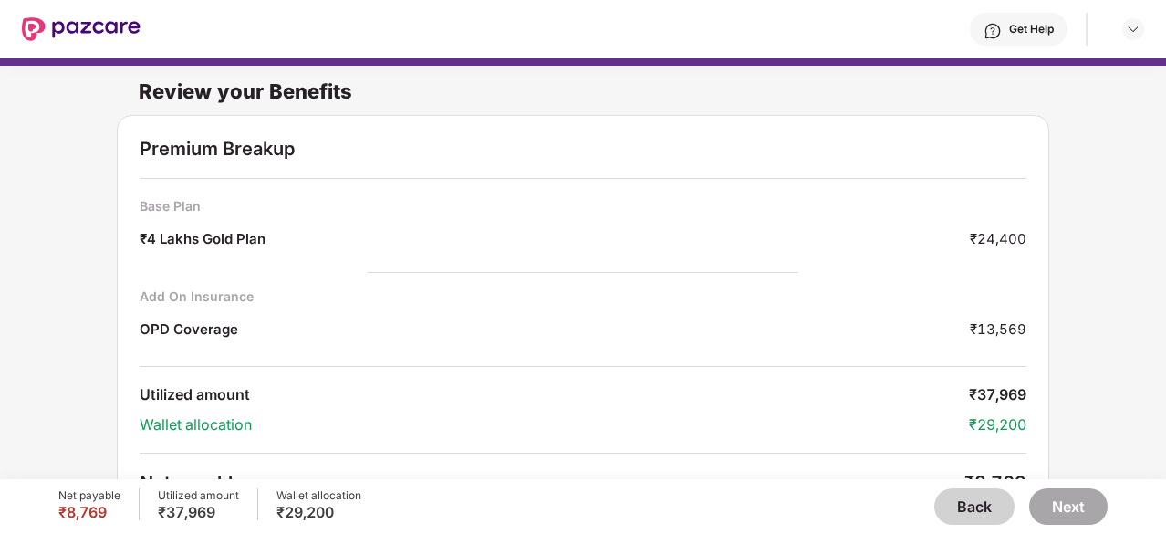
scroll to position [118, 0]
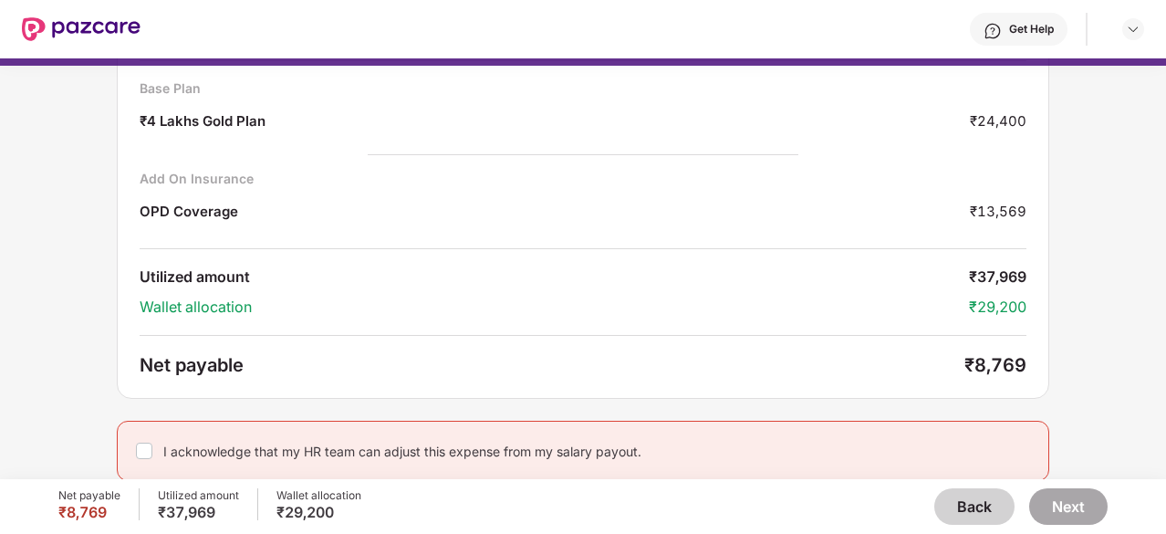
click at [992, 513] on button "Back" at bounding box center [974, 506] width 80 height 36
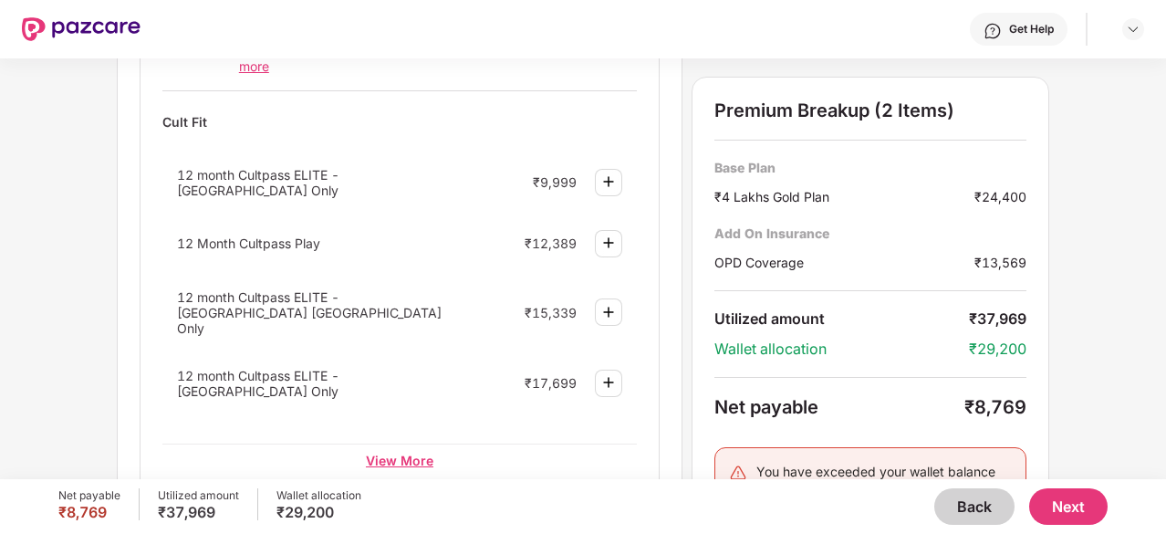
scroll to position [757, 0]
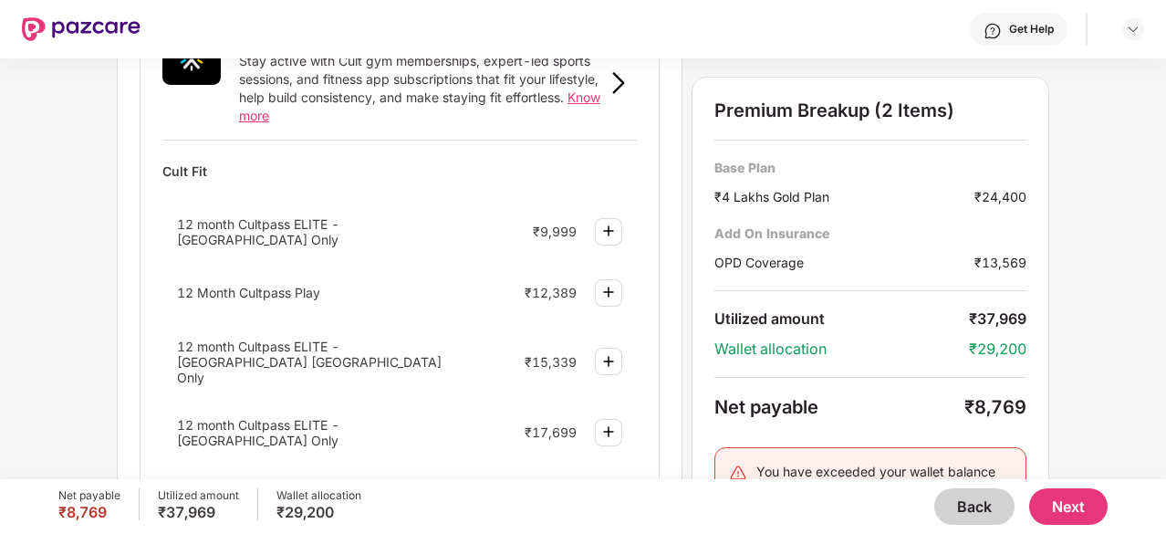
click at [406, 435] on div "Cult Fit 12 month Cultpass ELITE - [GEOGRAPHIC_DATA] Only ₹9,999 12 Month Cultp…" at bounding box center [399, 340] width 474 height 370
click at [406, 492] on div "View More" at bounding box center [399, 508] width 474 height 33
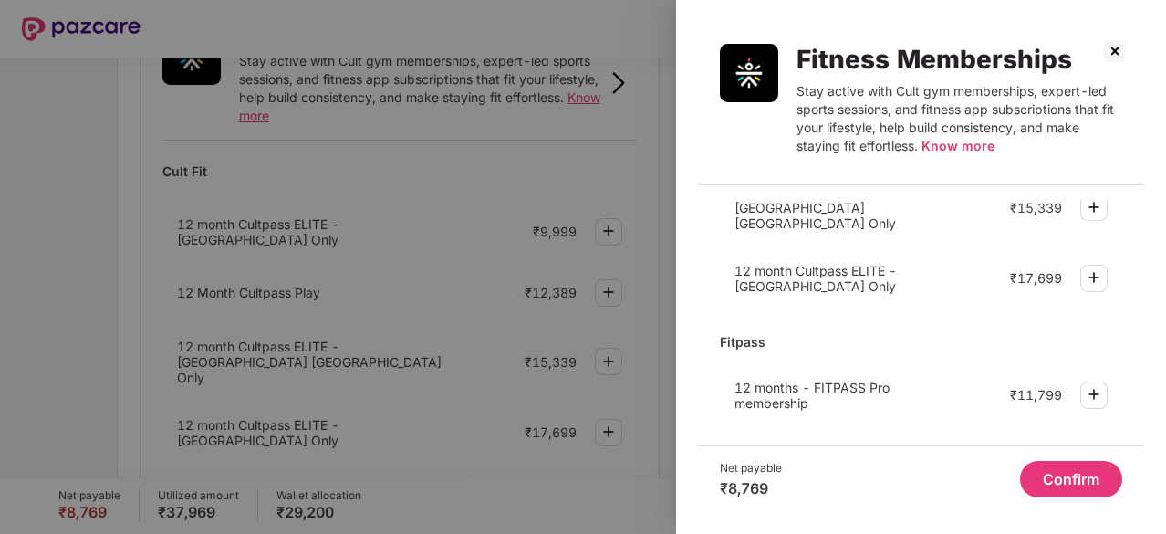
scroll to position [0, 0]
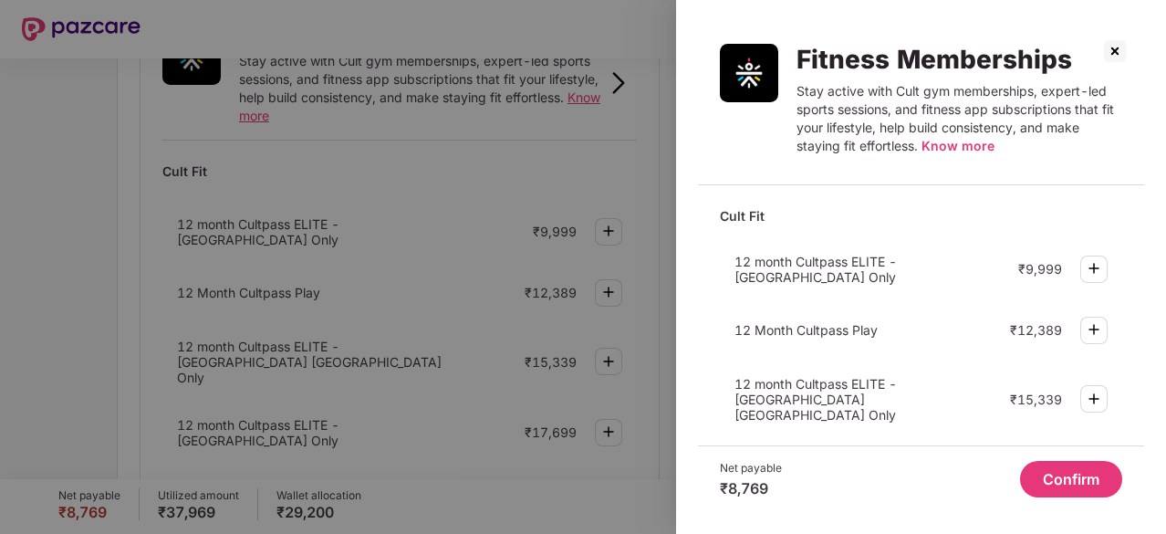
click at [1091, 257] on img at bounding box center [1094, 268] width 22 height 22
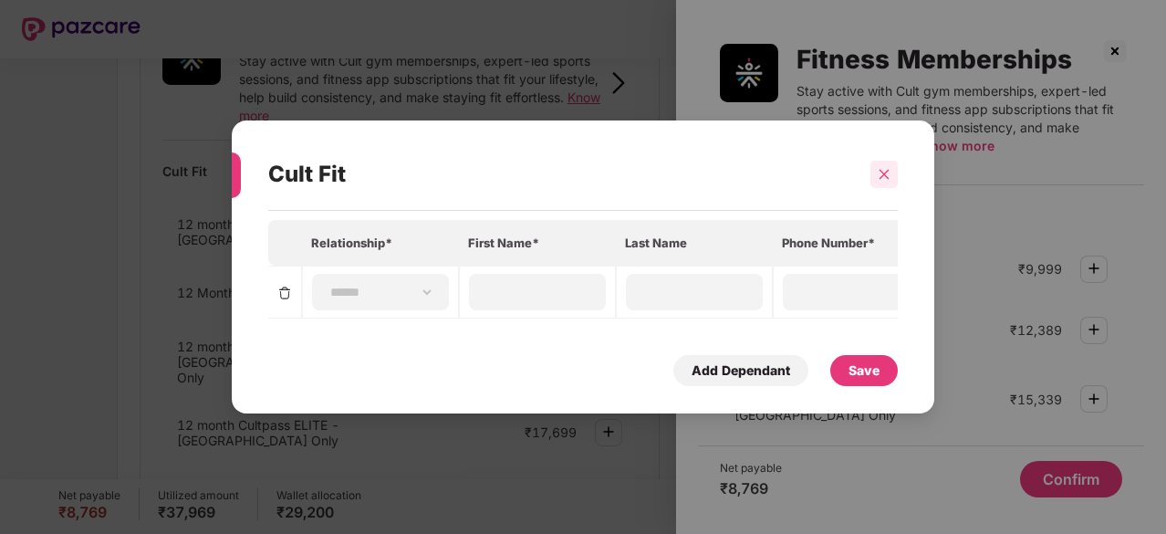
click at [886, 180] on div at bounding box center [883, 174] width 27 height 27
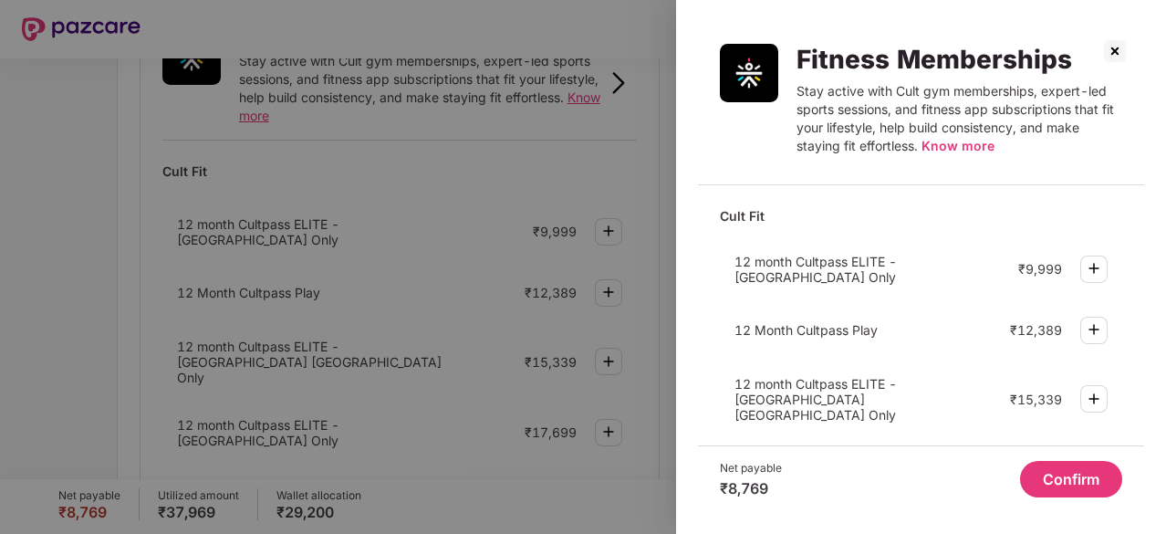
click at [1093, 260] on img at bounding box center [1094, 268] width 22 height 22
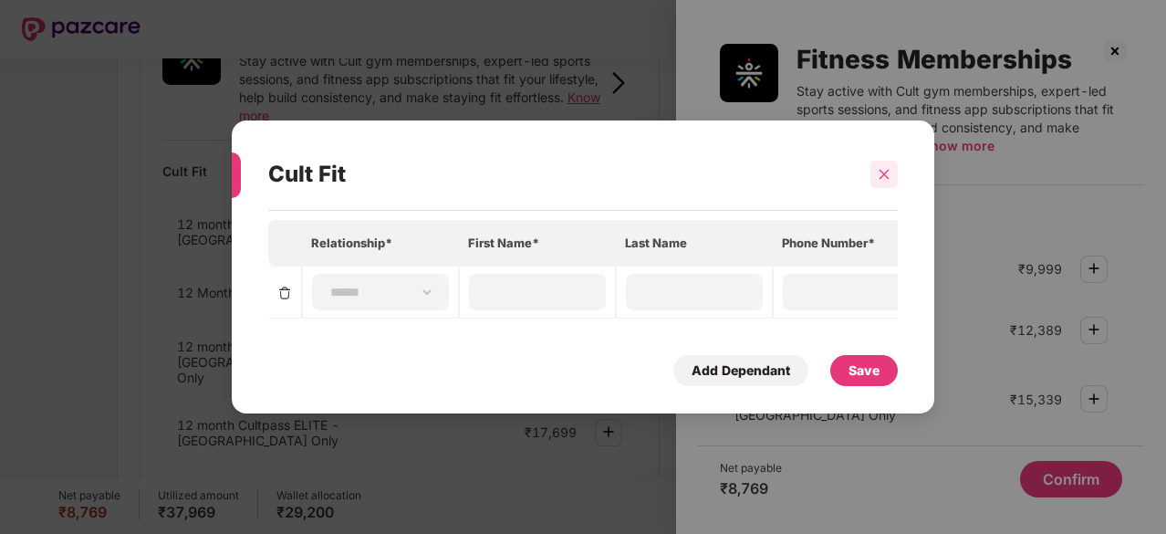
click at [875, 169] on div at bounding box center [883, 174] width 27 height 27
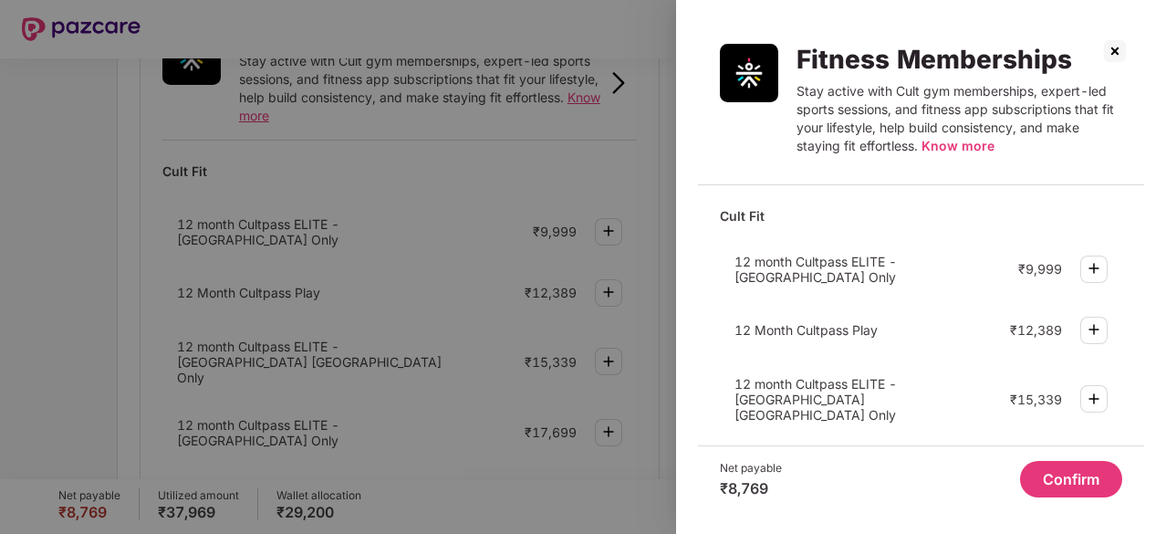
click at [556, 270] on div at bounding box center [583, 267] width 1166 height 534
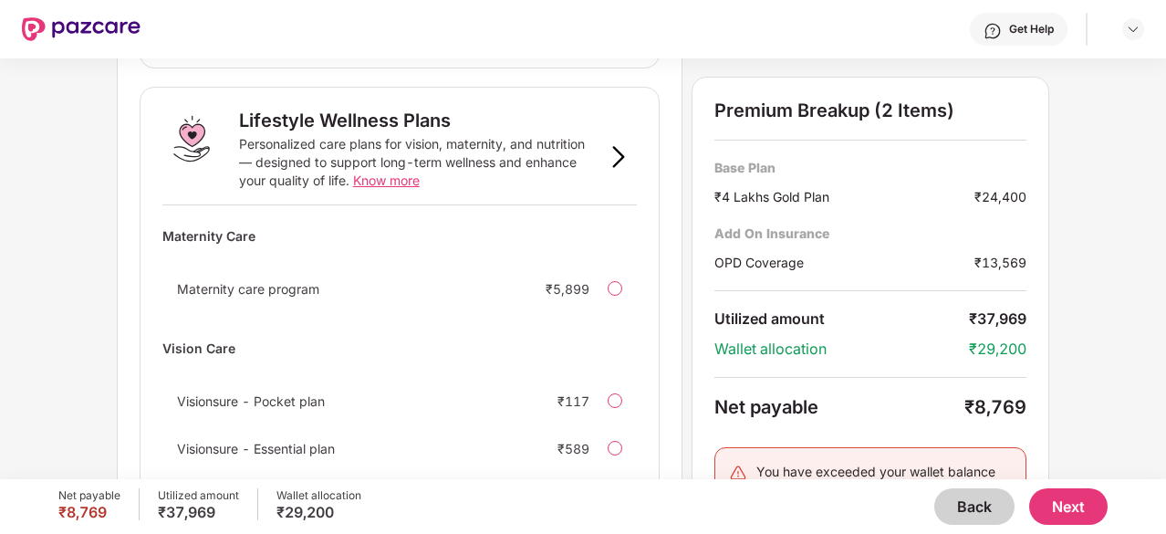
scroll to position [1294, 0]
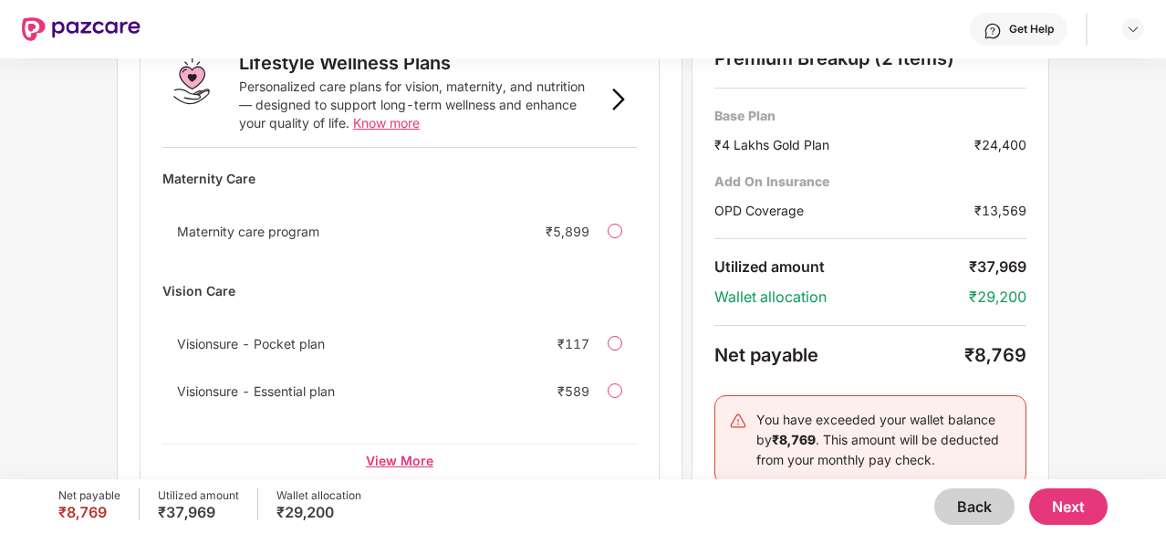
click at [409, 443] on div "View More" at bounding box center [399, 459] width 474 height 33
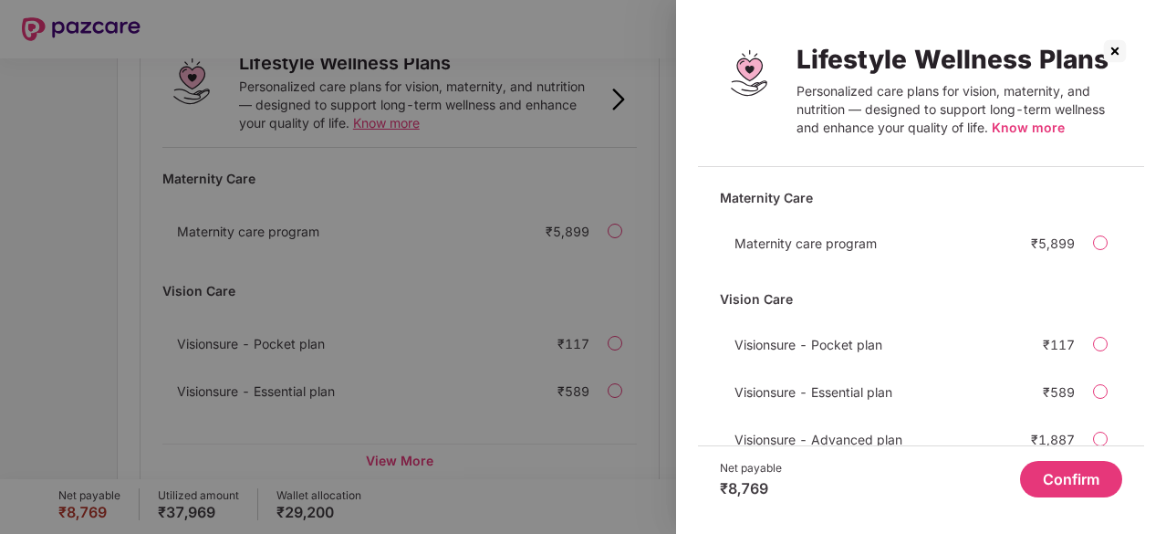
scroll to position [53, 0]
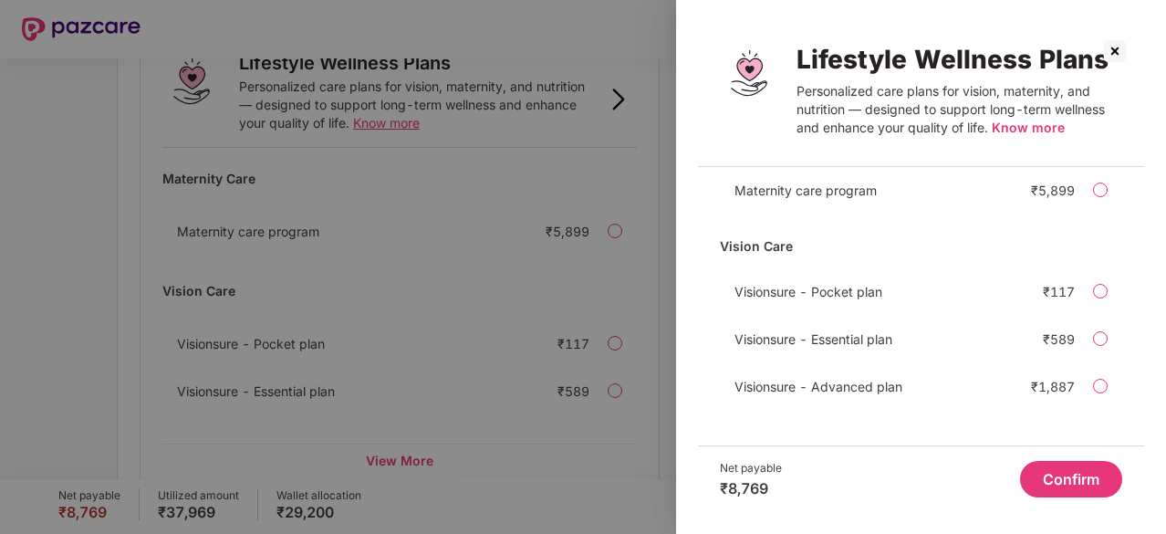
click at [1114, 47] on img at bounding box center [1114, 50] width 29 height 29
